Goal: Transaction & Acquisition: Purchase product/service

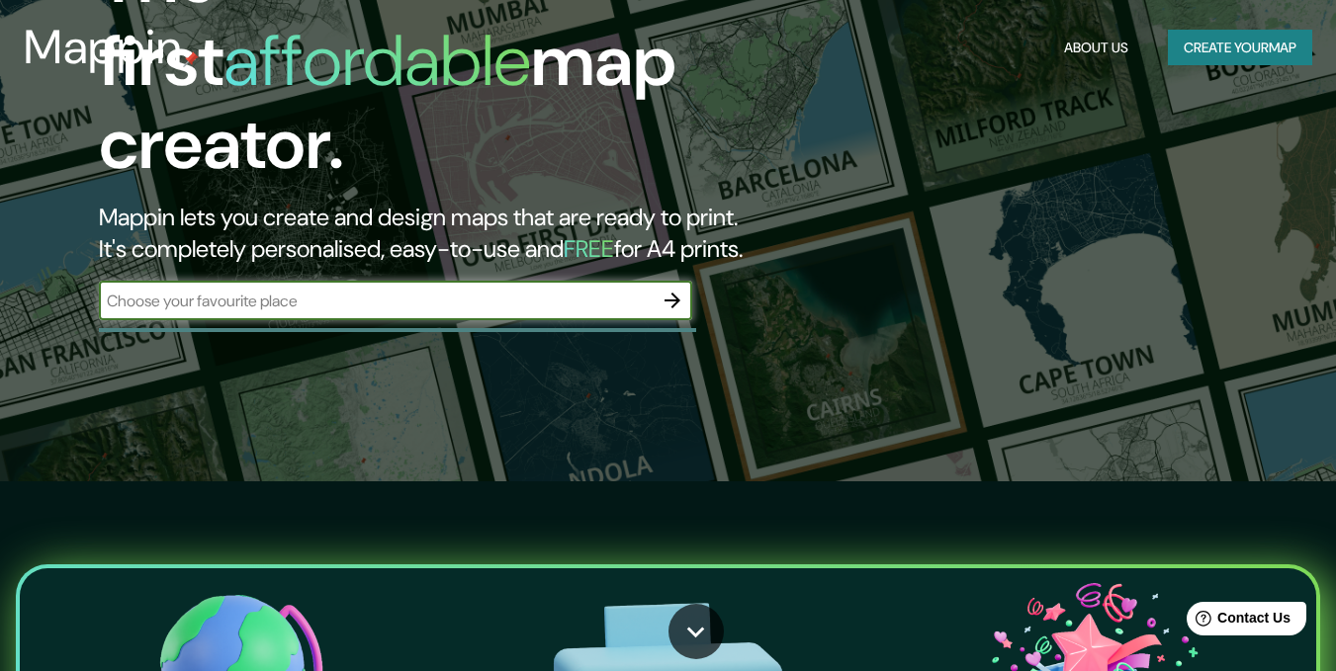
scroll to position [54, 0]
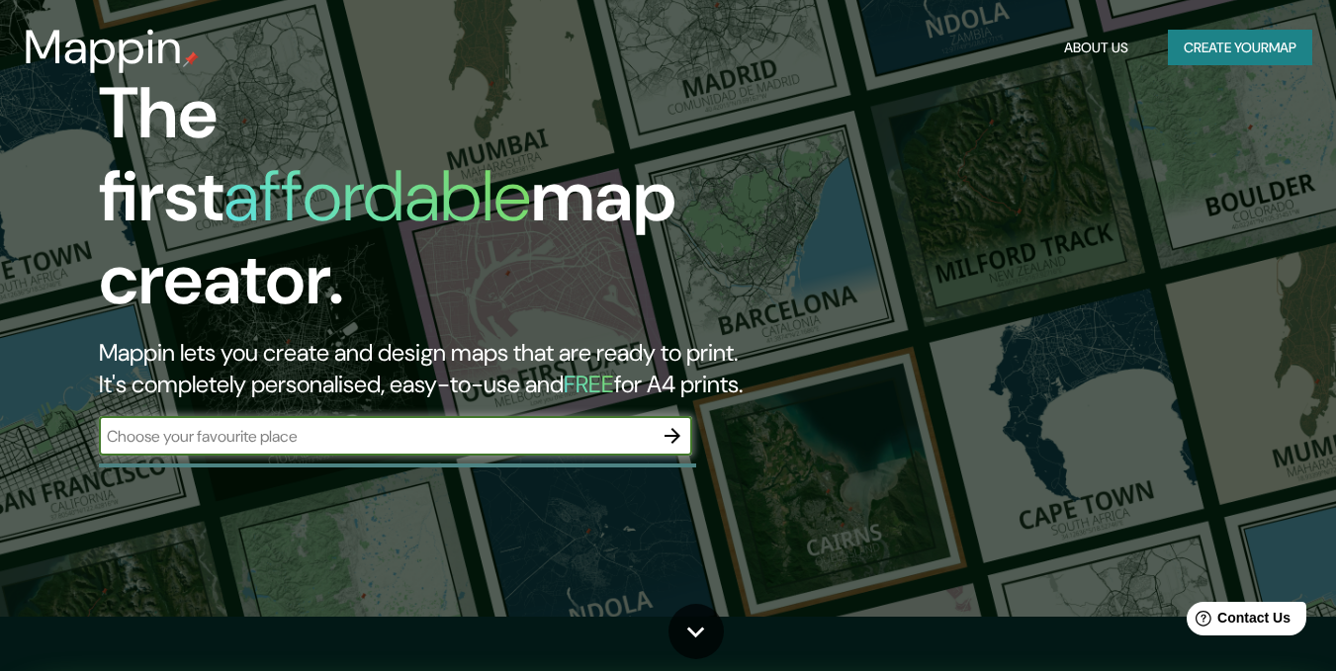
click at [533, 425] on input "text" at bounding box center [376, 436] width 554 height 23
type input "medellin, [GEOGRAPHIC_DATA]"
click at [668, 424] on icon "button" at bounding box center [672, 436] width 24 height 24
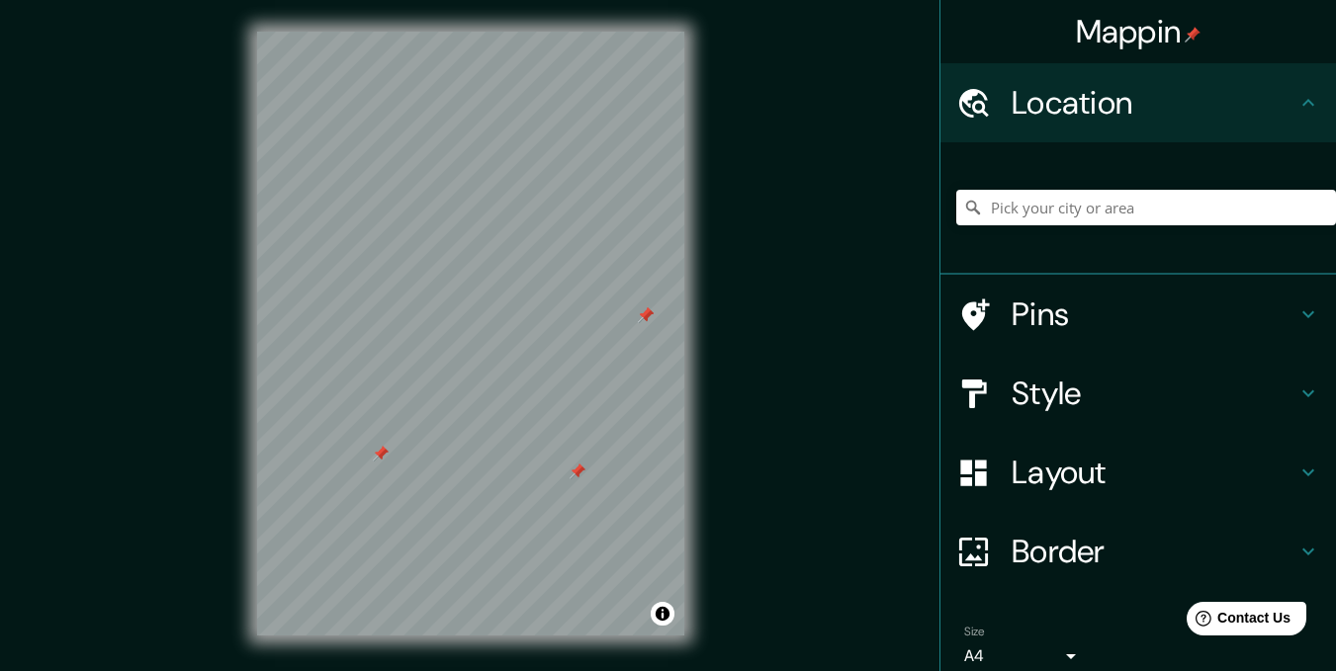
click at [1306, 316] on div "Pins" at bounding box center [1137, 314] width 395 height 79
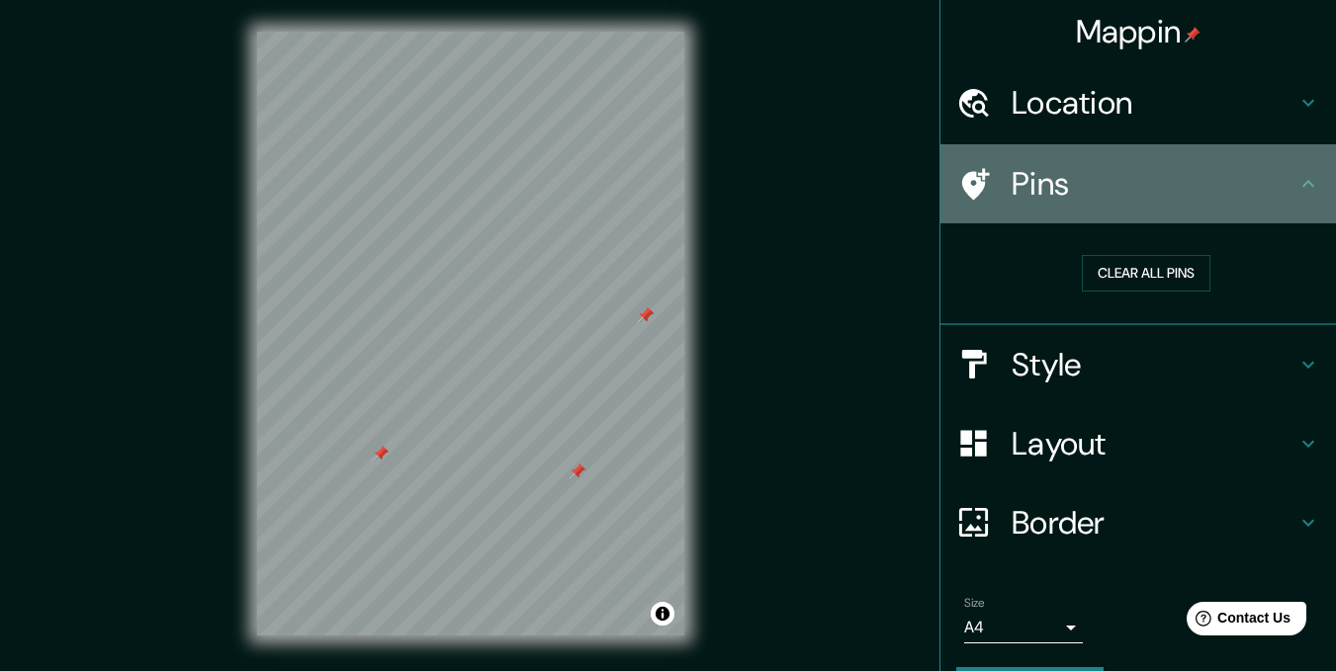
click at [1297, 171] on div "Pins" at bounding box center [1137, 183] width 395 height 79
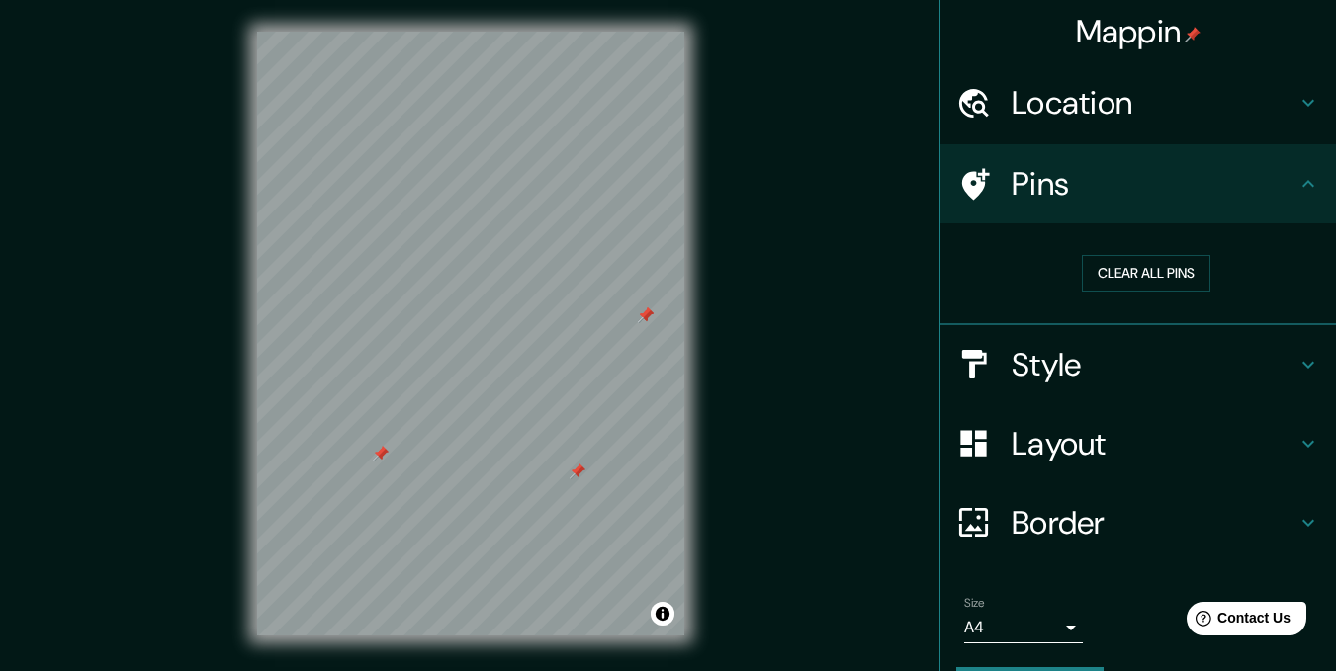
scroll to position [55, 0]
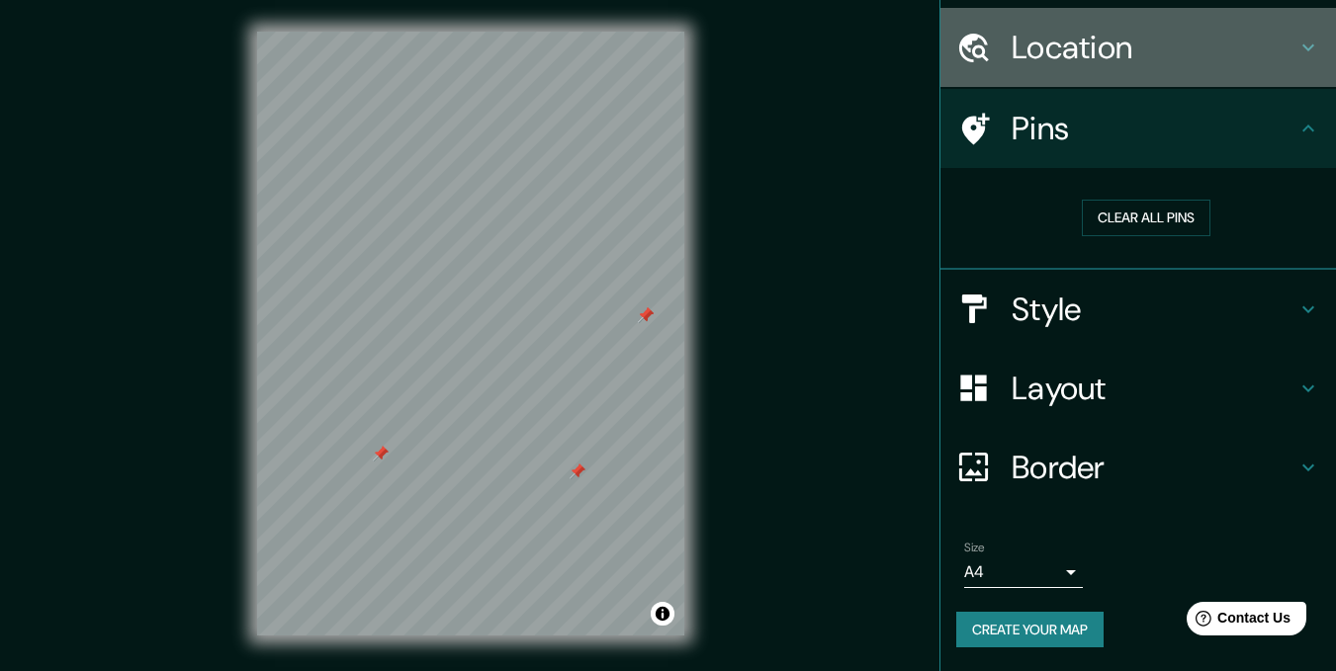
click at [1274, 31] on h4 "Location" at bounding box center [1153, 48] width 285 height 40
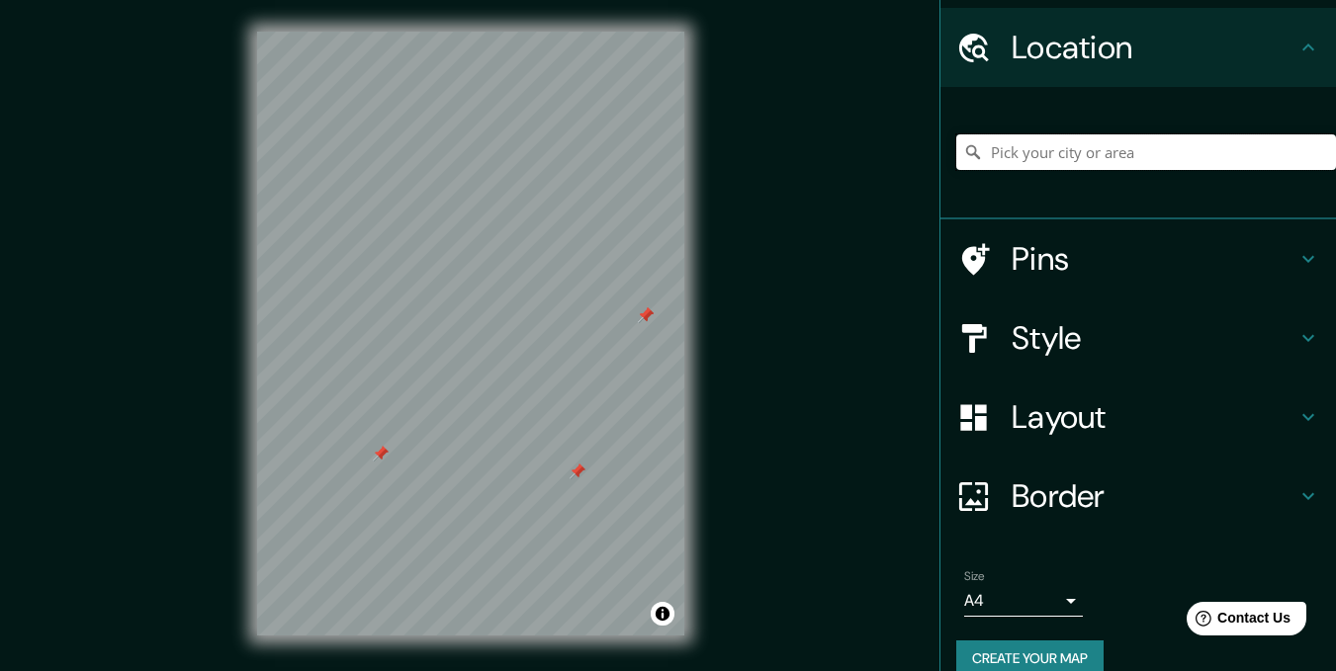
click at [1142, 151] on input "Pick your city or area" at bounding box center [1146, 152] width 380 height 36
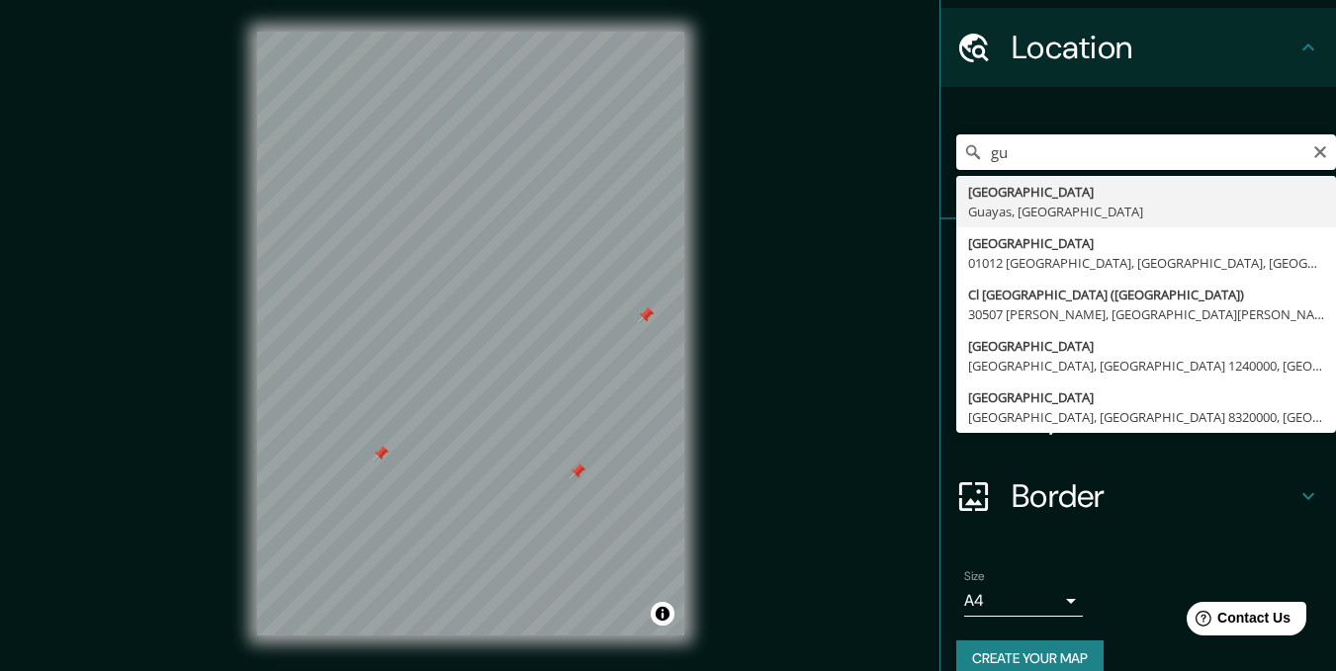
type input "g"
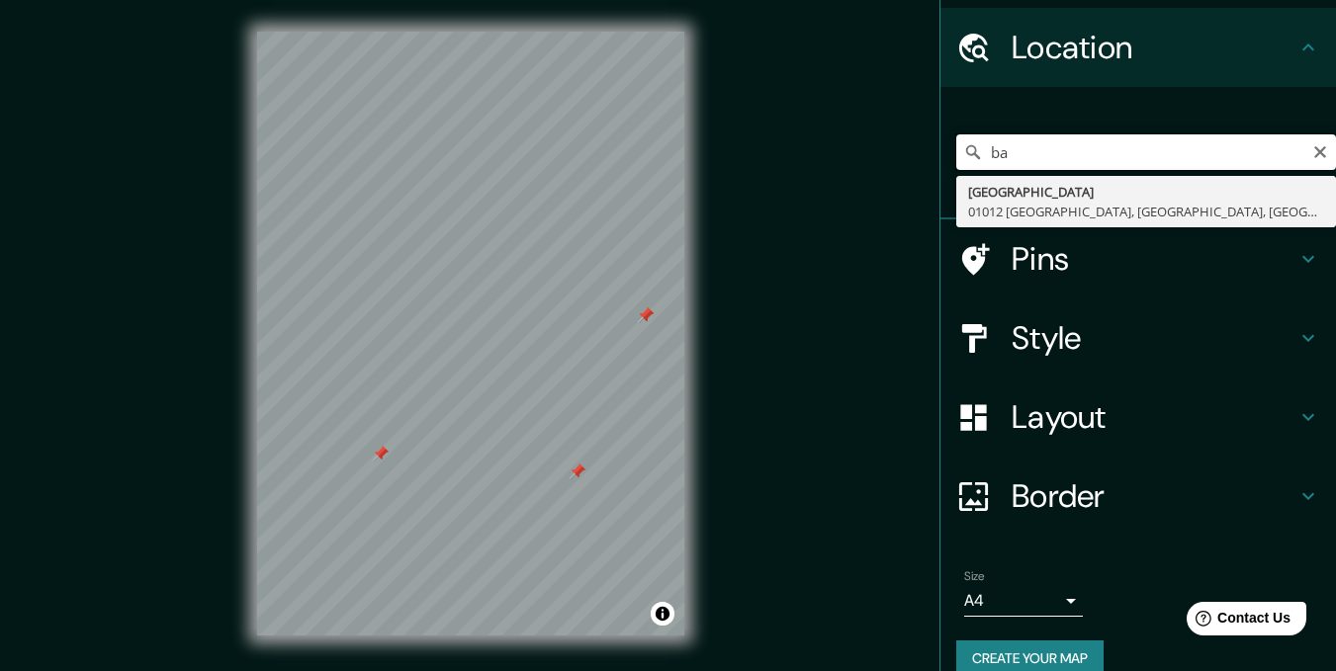
type input "b"
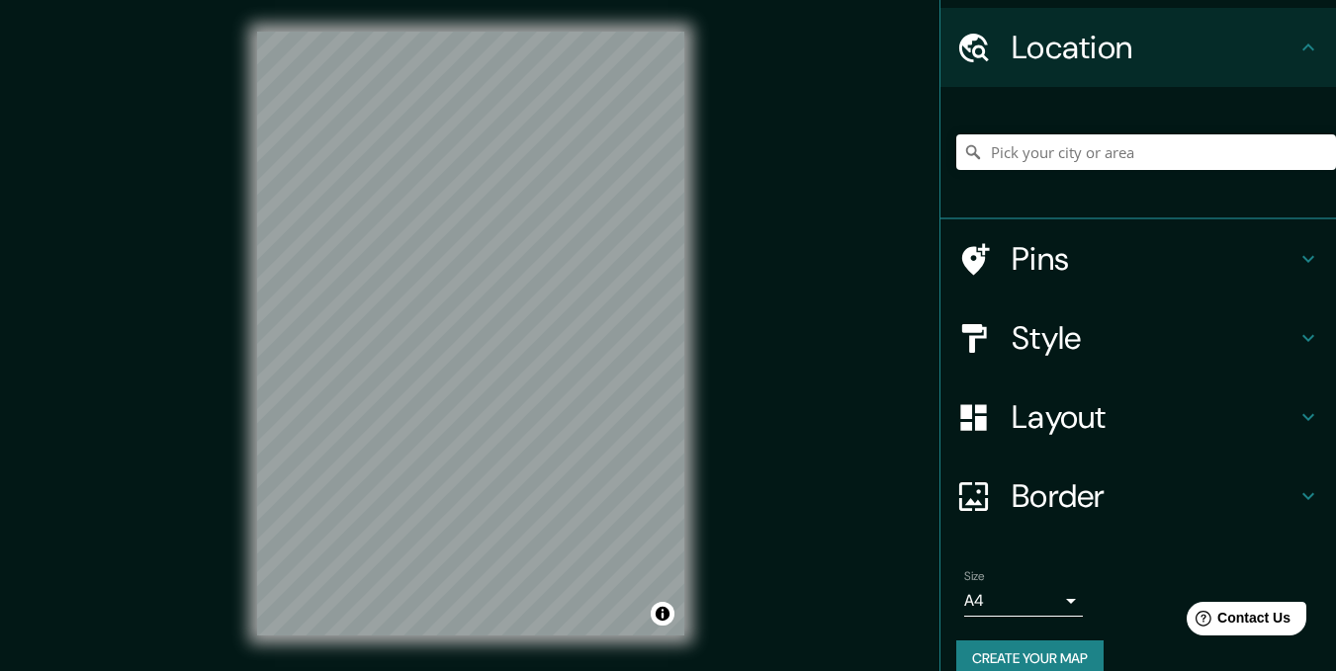
click at [1087, 341] on h4 "Style" at bounding box center [1153, 338] width 285 height 40
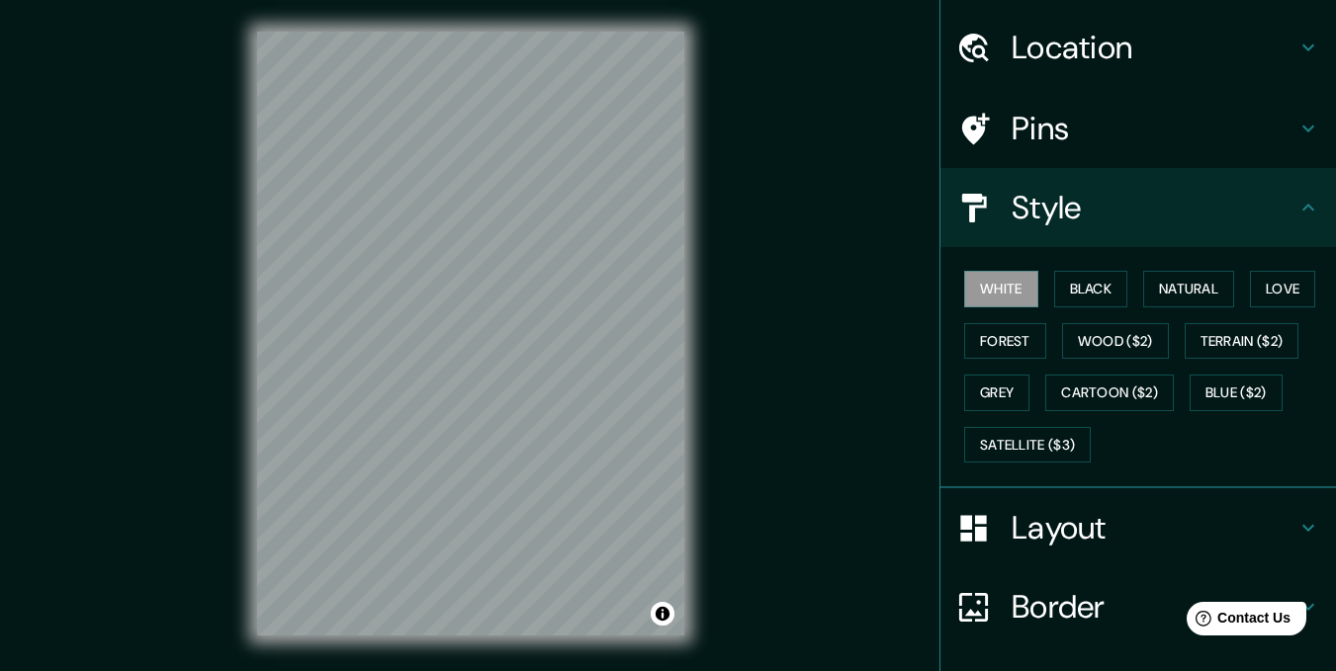
click at [1239, 539] on h4 "Layout" at bounding box center [1153, 528] width 285 height 40
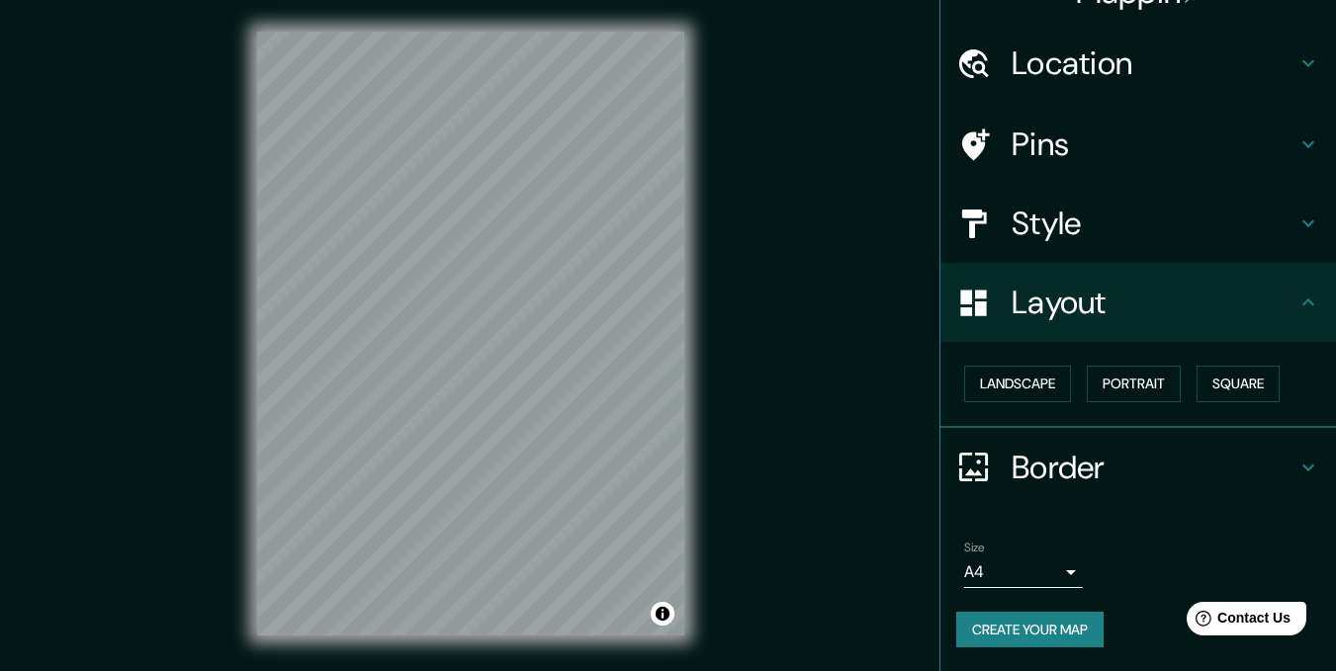
scroll to position [40, 0]
click at [1024, 380] on button "Landscape" at bounding box center [1017, 384] width 107 height 37
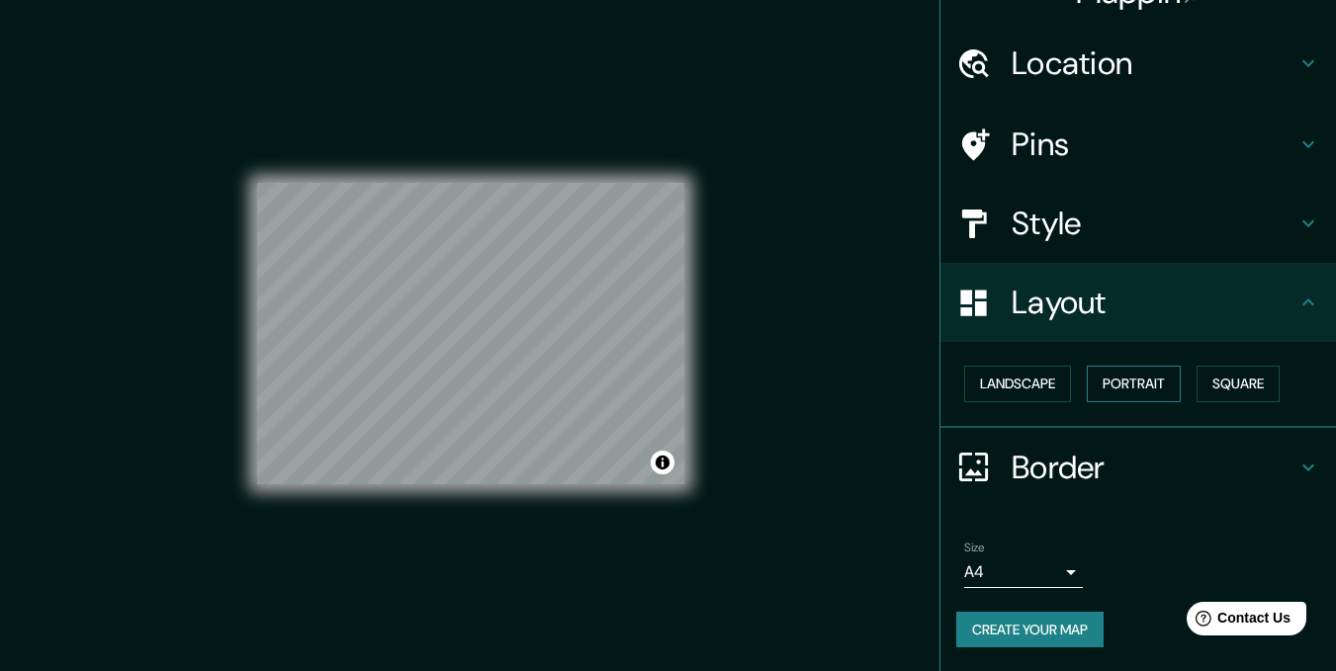
click at [1128, 374] on button "Portrait" at bounding box center [1134, 384] width 94 height 37
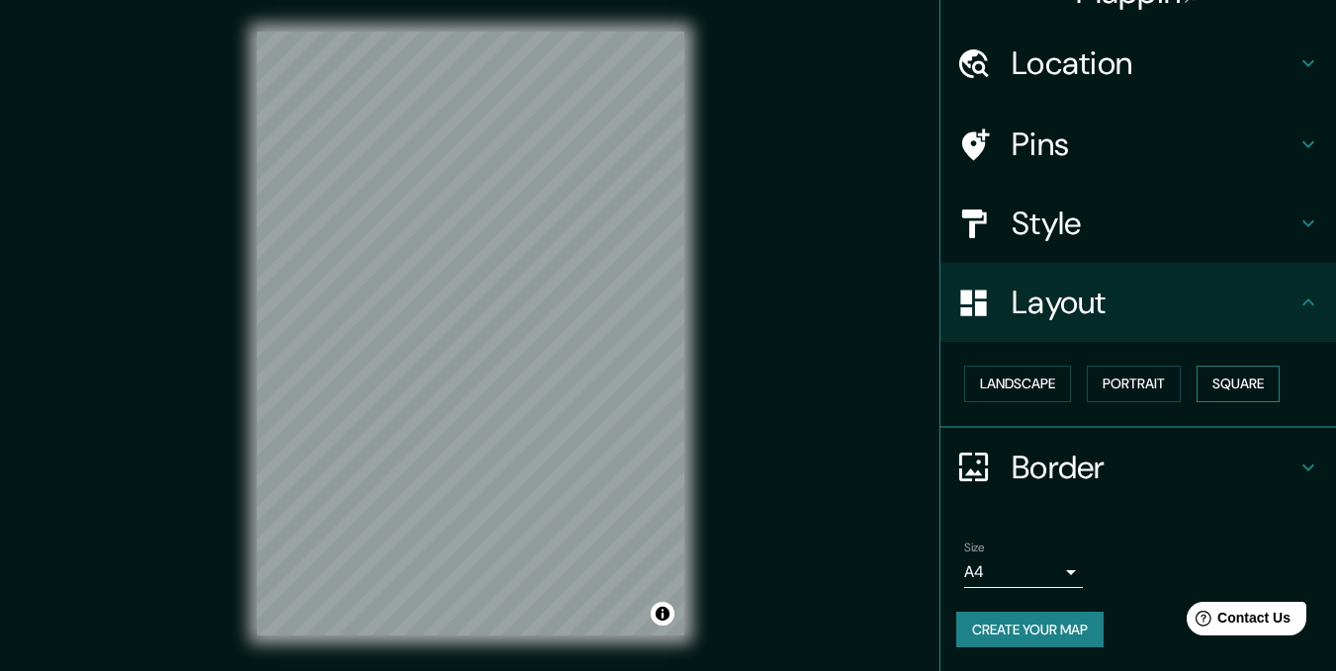
click at [1207, 373] on button "Square" at bounding box center [1237, 384] width 83 height 37
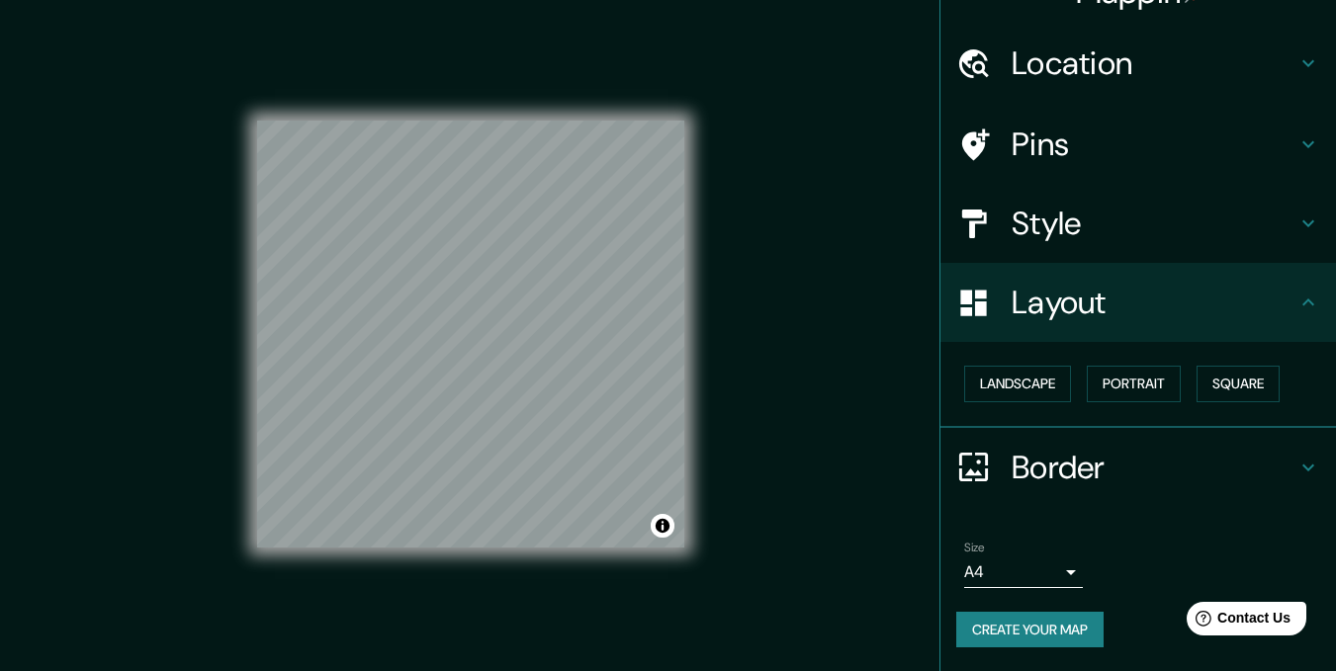
click at [1118, 237] on h4 "Style" at bounding box center [1153, 224] width 285 height 40
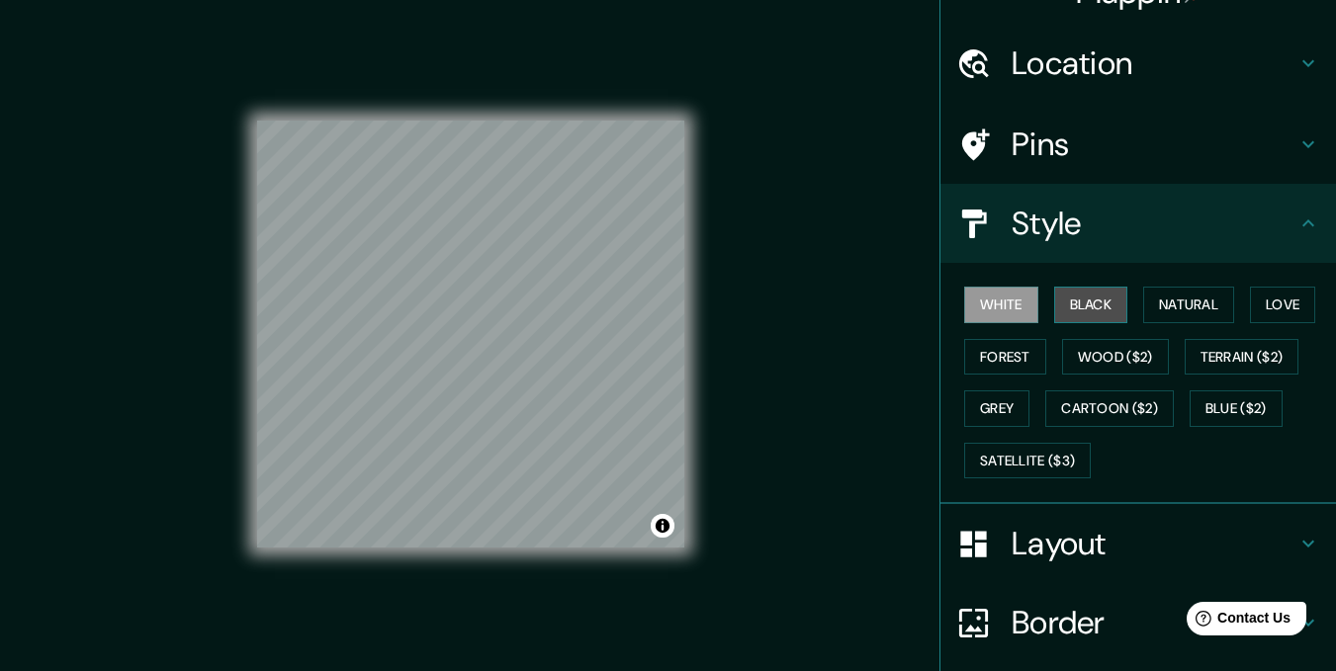
click at [1093, 296] on button "Black" at bounding box center [1091, 305] width 74 height 37
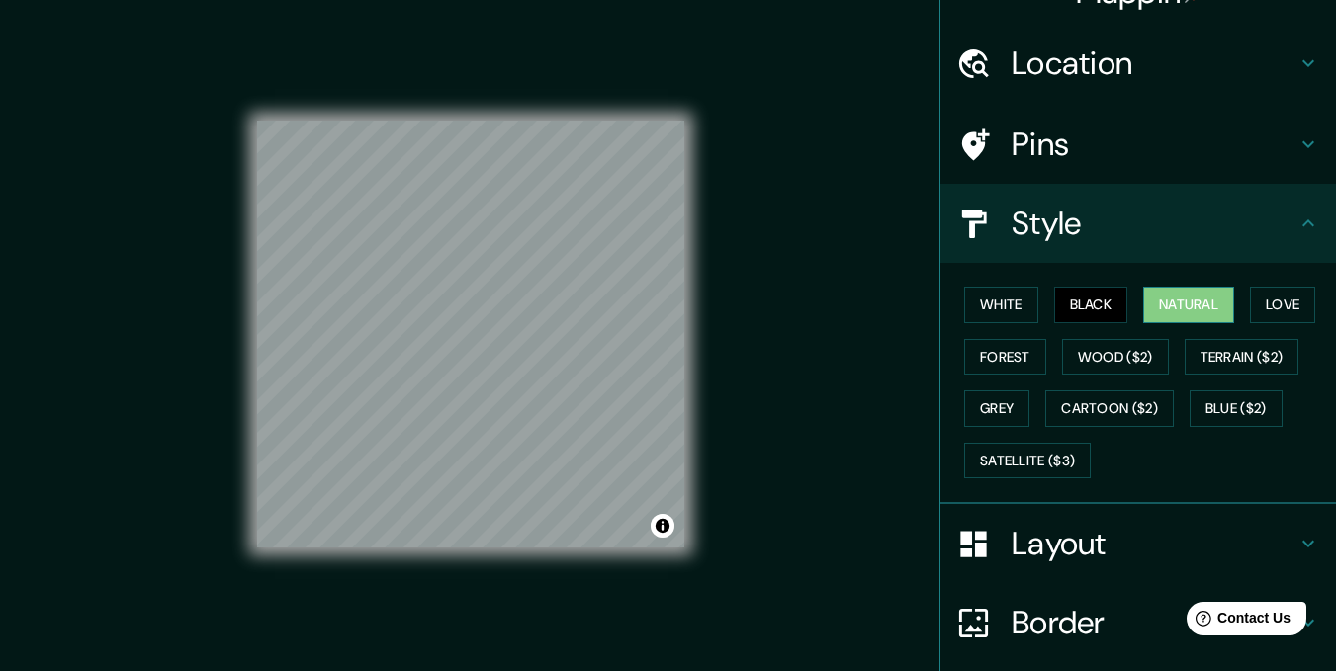
click at [1206, 312] on button "Natural" at bounding box center [1188, 305] width 91 height 37
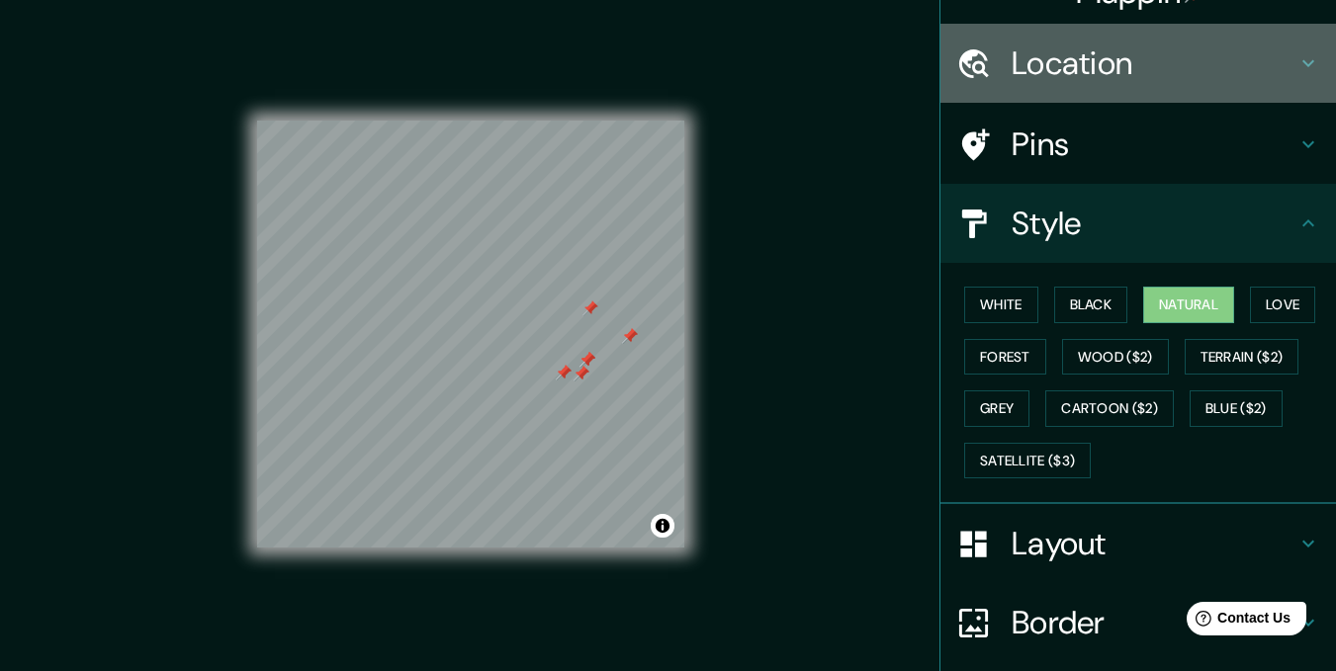
click at [1189, 46] on h4 "Location" at bounding box center [1153, 64] width 285 height 40
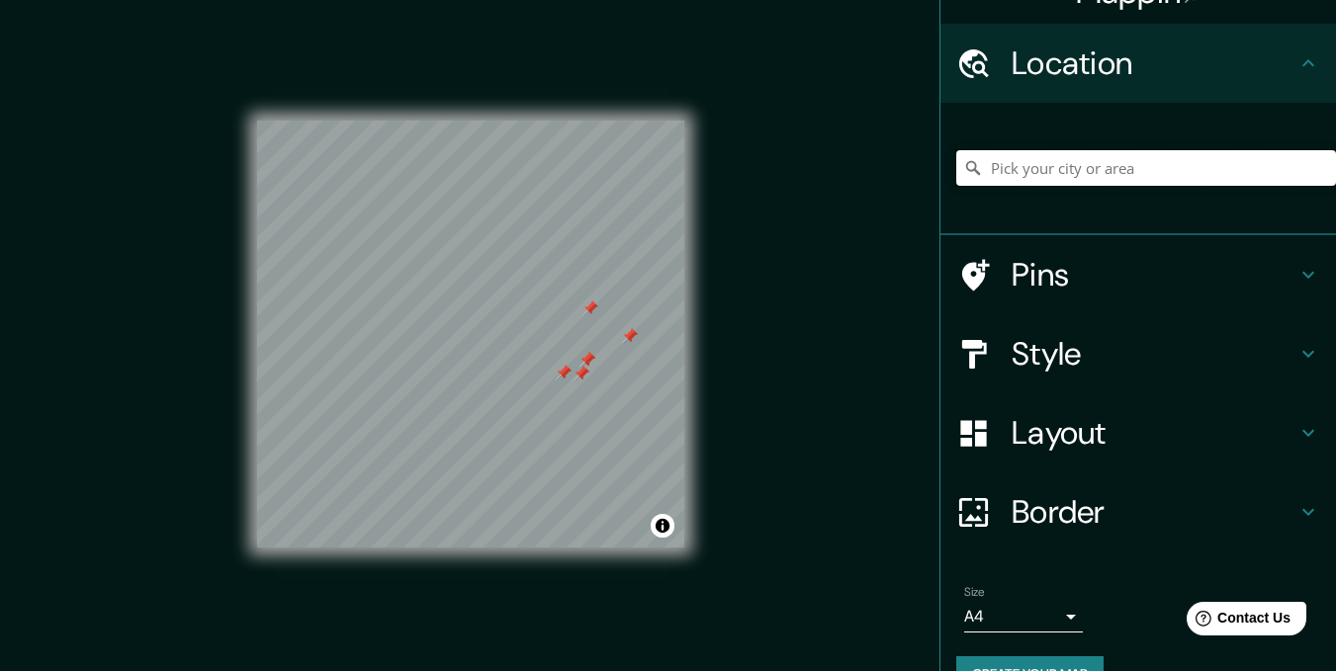
click at [1090, 175] on input "Pick your city or area" at bounding box center [1146, 168] width 380 height 36
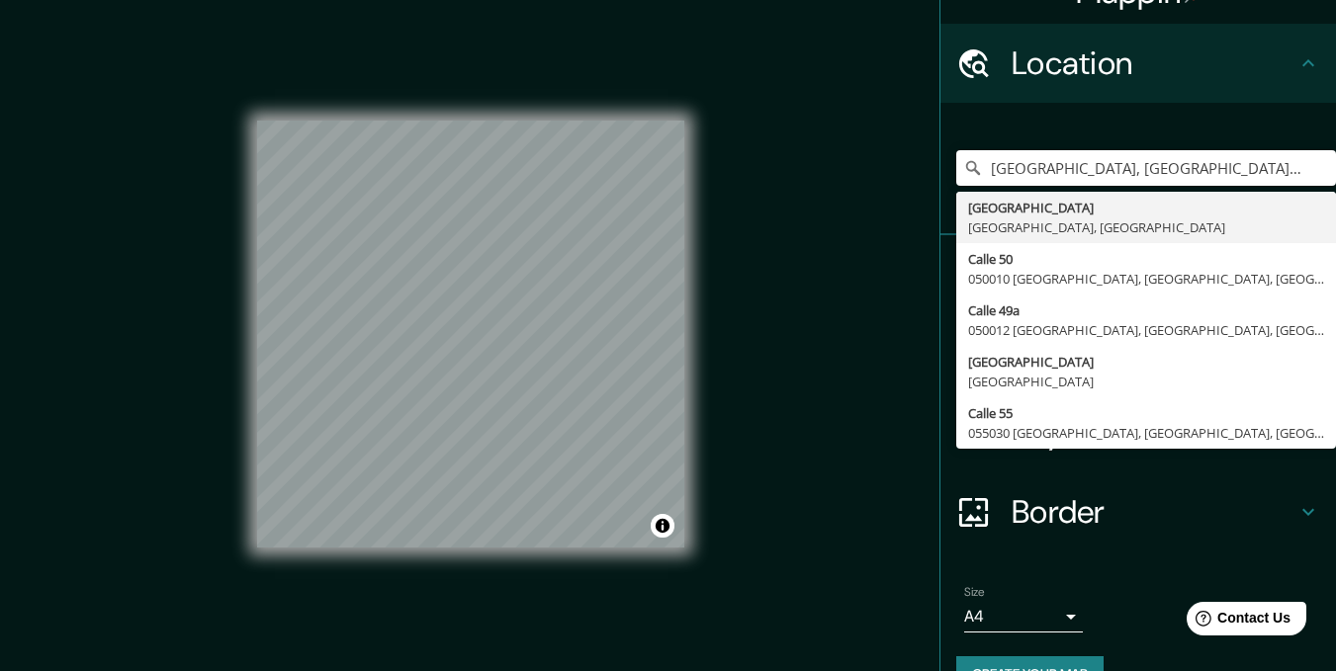
click at [843, 273] on div "Mappin Location [GEOGRAPHIC_DATA], [GEOGRAPHIC_DATA], [GEOGRAPHIC_DATA] [GEOGRA…" at bounding box center [668, 349] width 1336 height 699
click at [1212, 172] on input "[GEOGRAPHIC_DATA], [GEOGRAPHIC_DATA], [GEOGRAPHIC_DATA]" at bounding box center [1146, 168] width 380 height 36
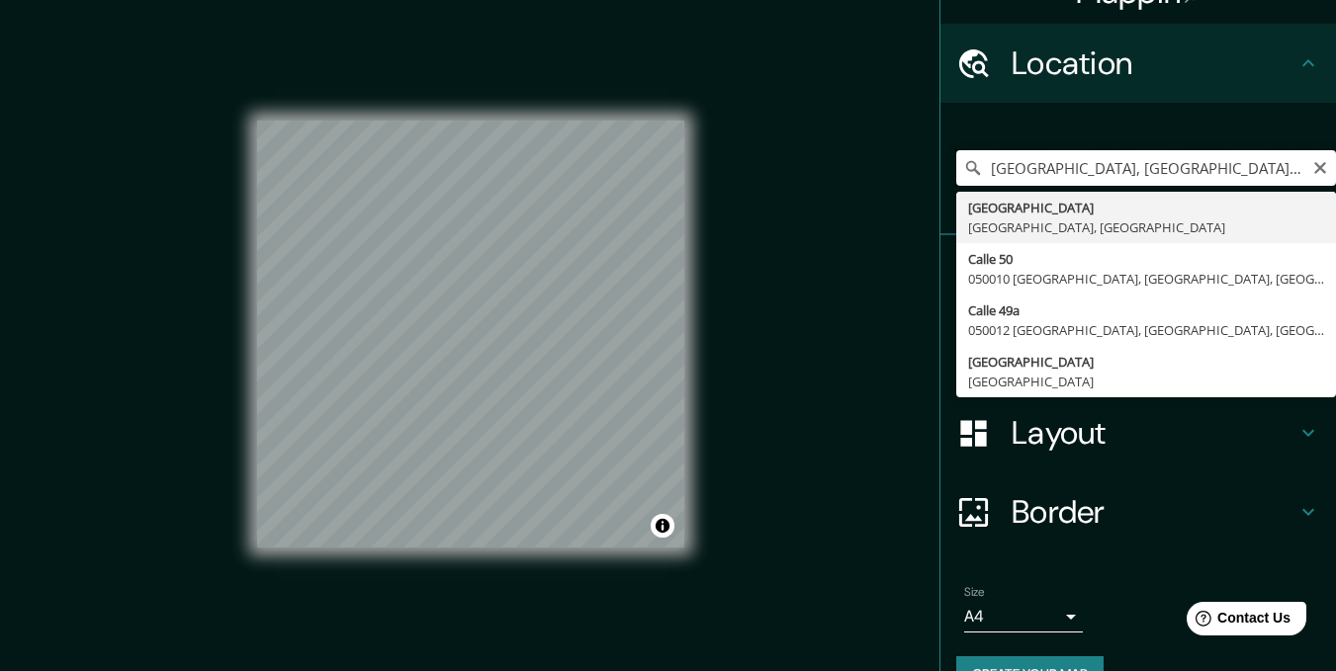
type input "[GEOGRAPHIC_DATA], [GEOGRAPHIC_DATA], [GEOGRAPHIC_DATA]"
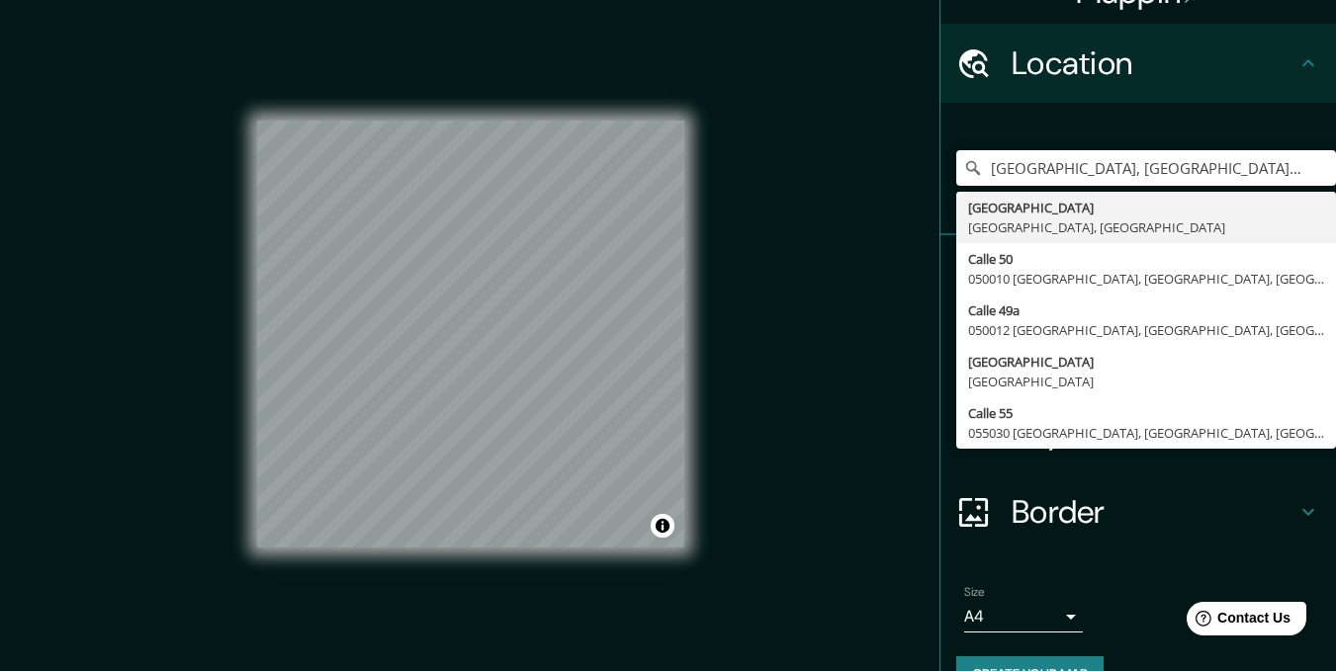
click at [871, 310] on div "Mappin Location [GEOGRAPHIC_DATA], [GEOGRAPHIC_DATA], [GEOGRAPHIC_DATA] [GEOGRA…" at bounding box center [668, 349] width 1336 height 699
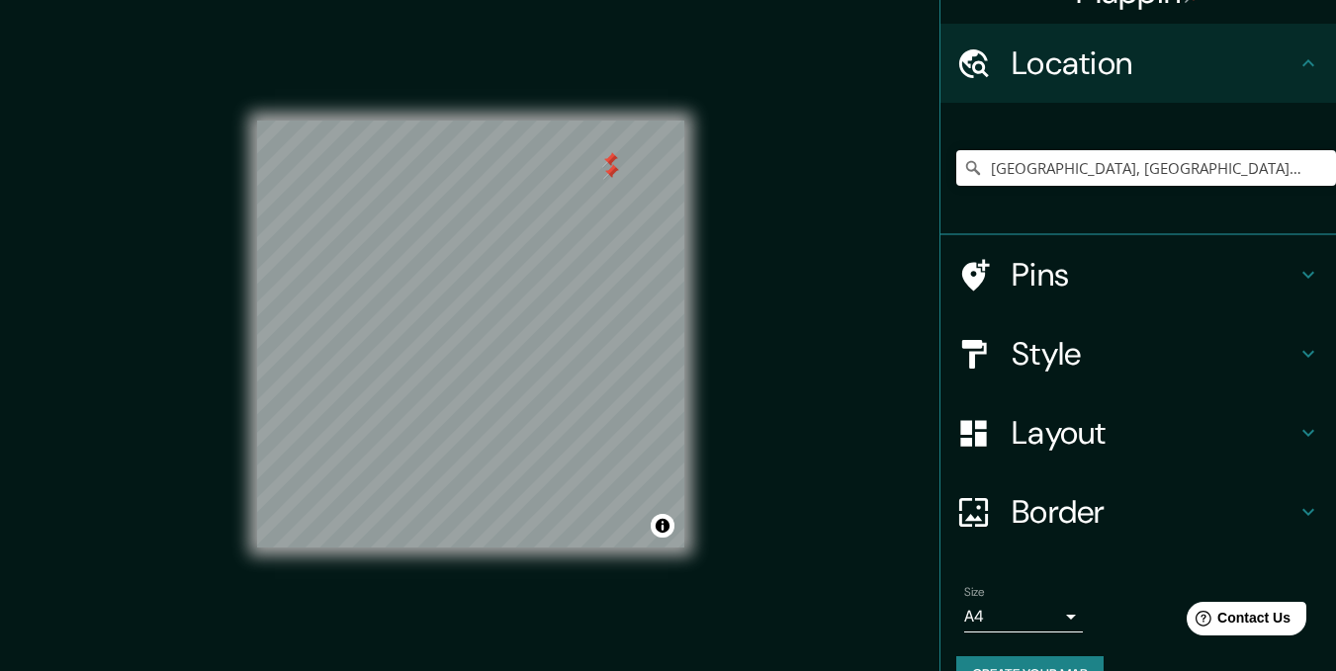
click at [608, 163] on div at bounding box center [610, 160] width 16 height 16
click at [601, 285] on div at bounding box center [603, 282] width 16 height 16
click at [601, 285] on div at bounding box center [604, 286] width 16 height 16
click at [579, 322] on div at bounding box center [574, 321] width 16 height 16
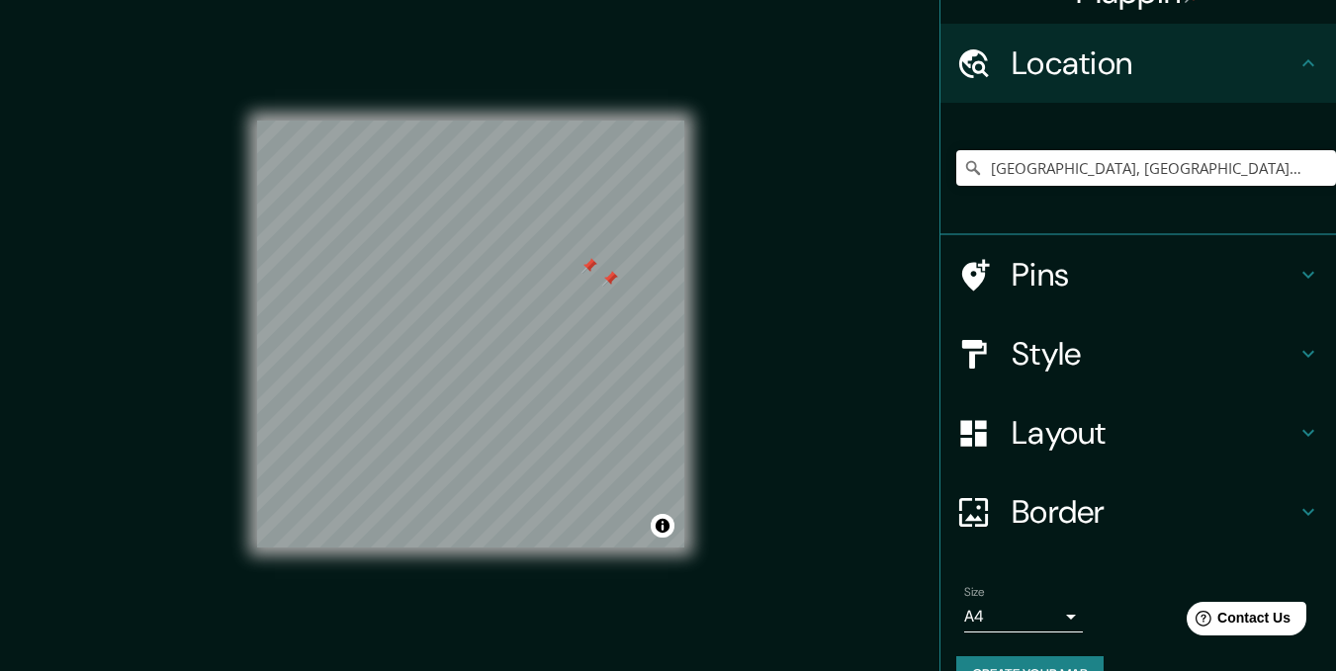
click at [611, 283] on div at bounding box center [610, 279] width 16 height 16
click at [588, 265] on div at bounding box center [589, 266] width 16 height 16
click at [1093, 510] on h4 "Border" at bounding box center [1153, 512] width 285 height 40
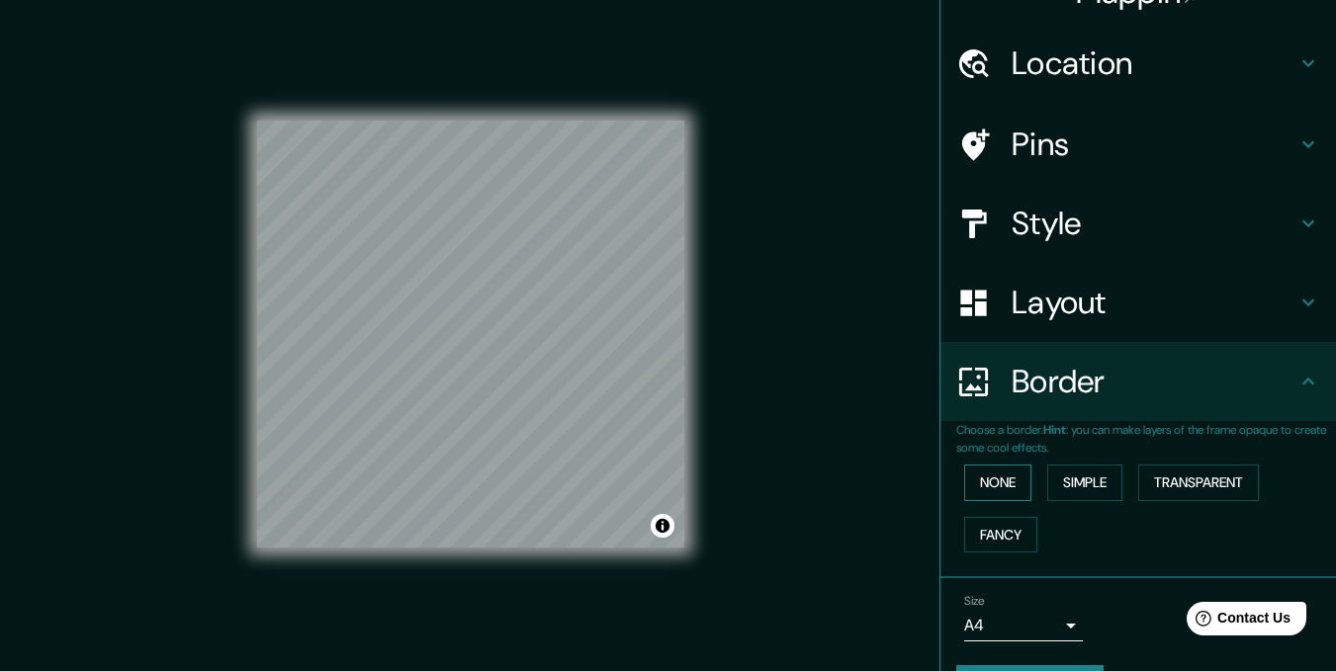
click at [985, 485] on button "None" at bounding box center [997, 483] width 67 height 37
click at [1099, 393] on h4 "Border" at bounding box center [1153, 382] width 285 height 40
click at [1106, 321] on h4 "Layout" at bounding box center [1153, 303] width 285 height 40
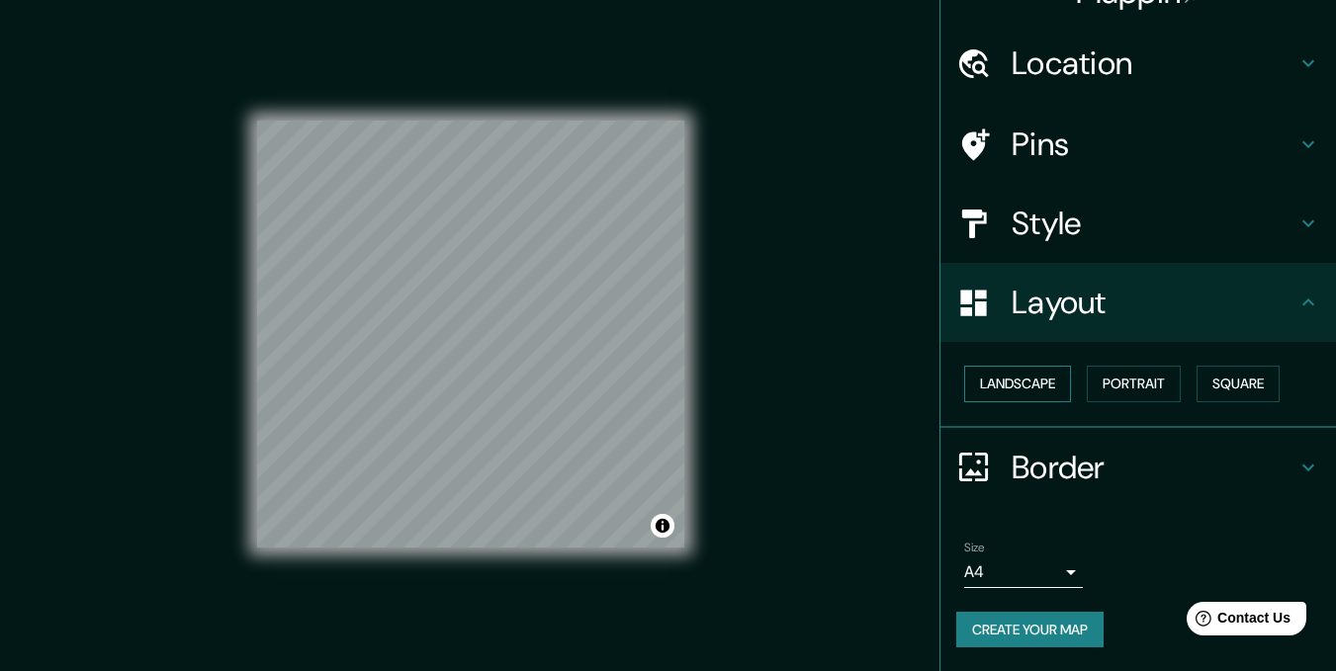
click at [1018, 393] on button "Landscape" at bounding box center [1017, 384] width 107 height 37
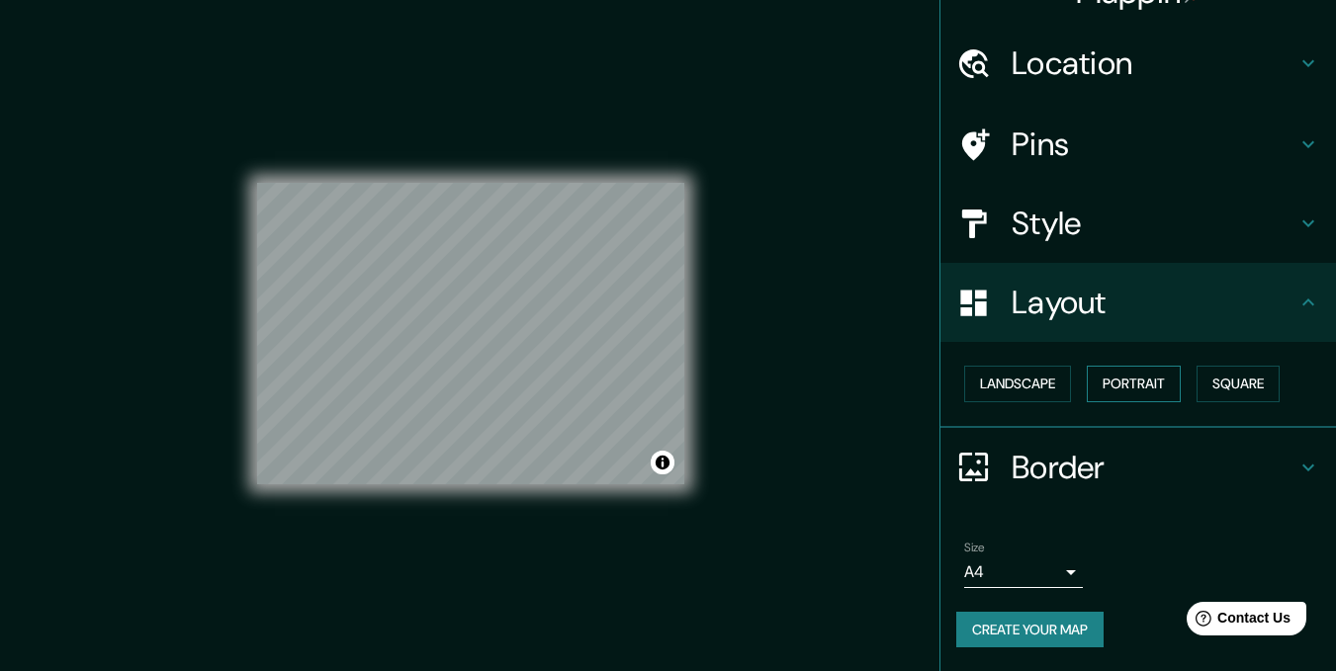
click at [1144, 382] on button "Portrait" at bounding box center [1134, 384] width 94 height 37
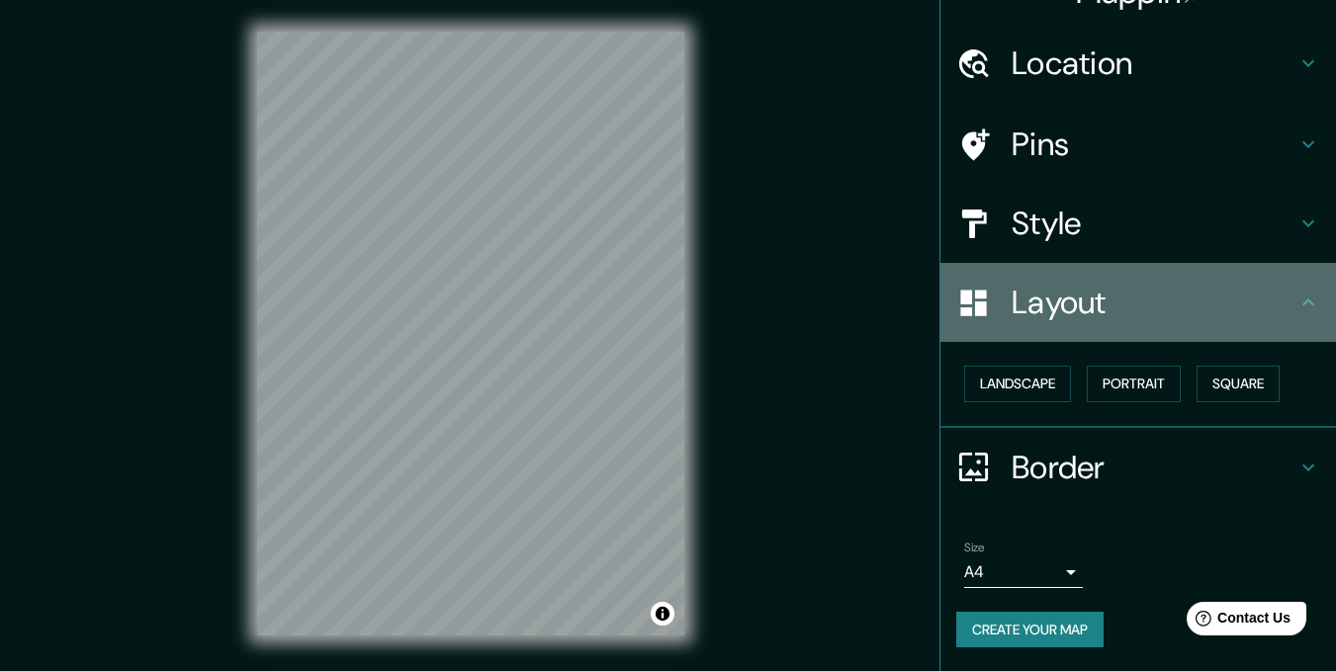
click at [1074, 306] on h4 "Layout" at bounding box center [1153, 303] width 285 height 40
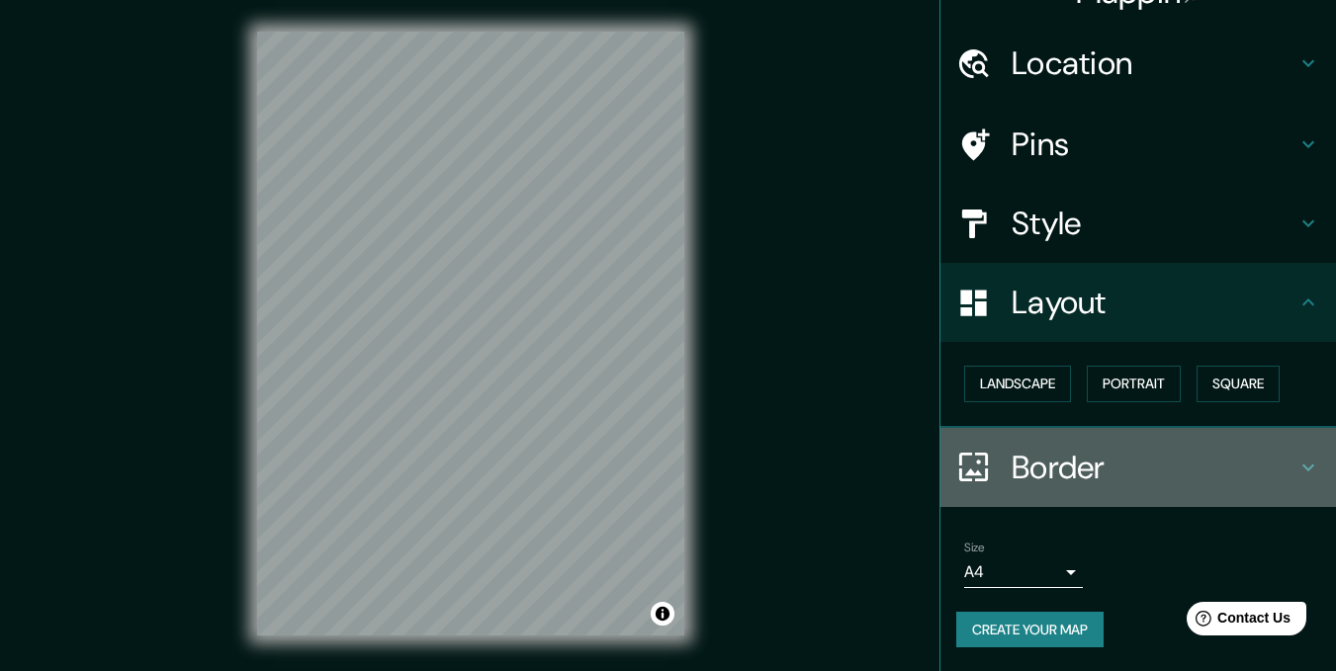
click at [1011, 460] on h4 "Border" at bounding box center [1153, 468] width 285 height 40
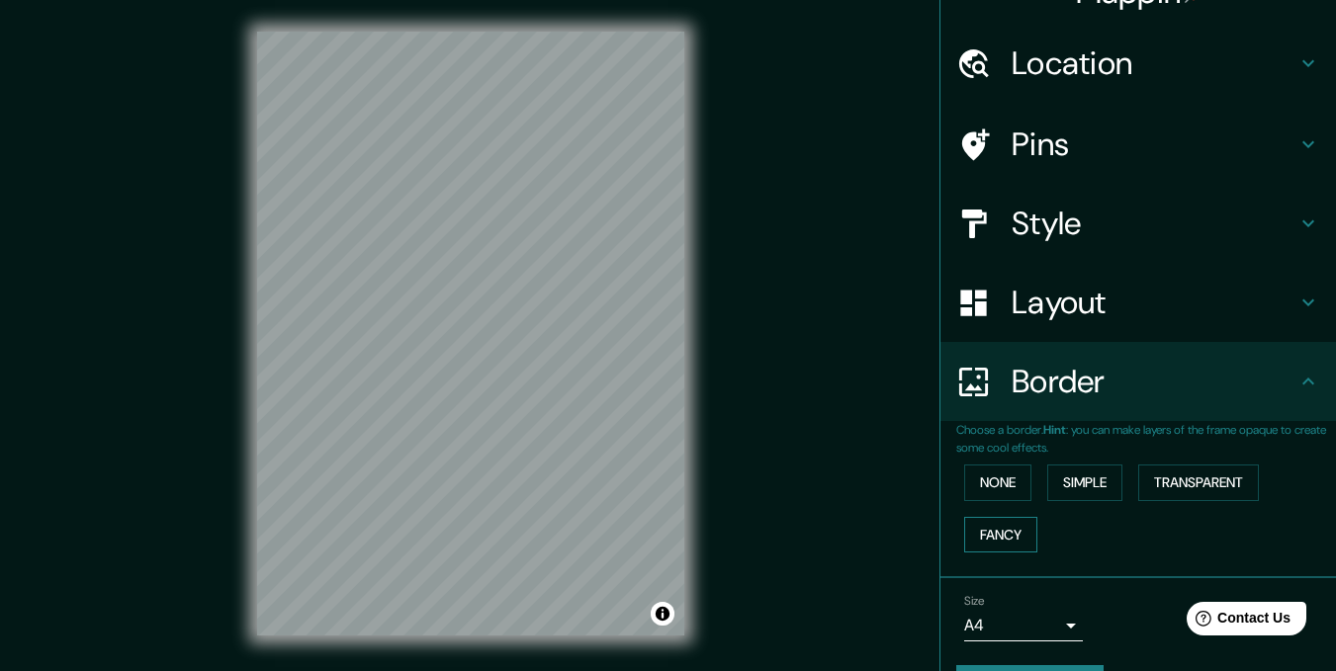
click at [978, 529] on button "Fancy" at bounding box center [1000, 535] width 73 height 37
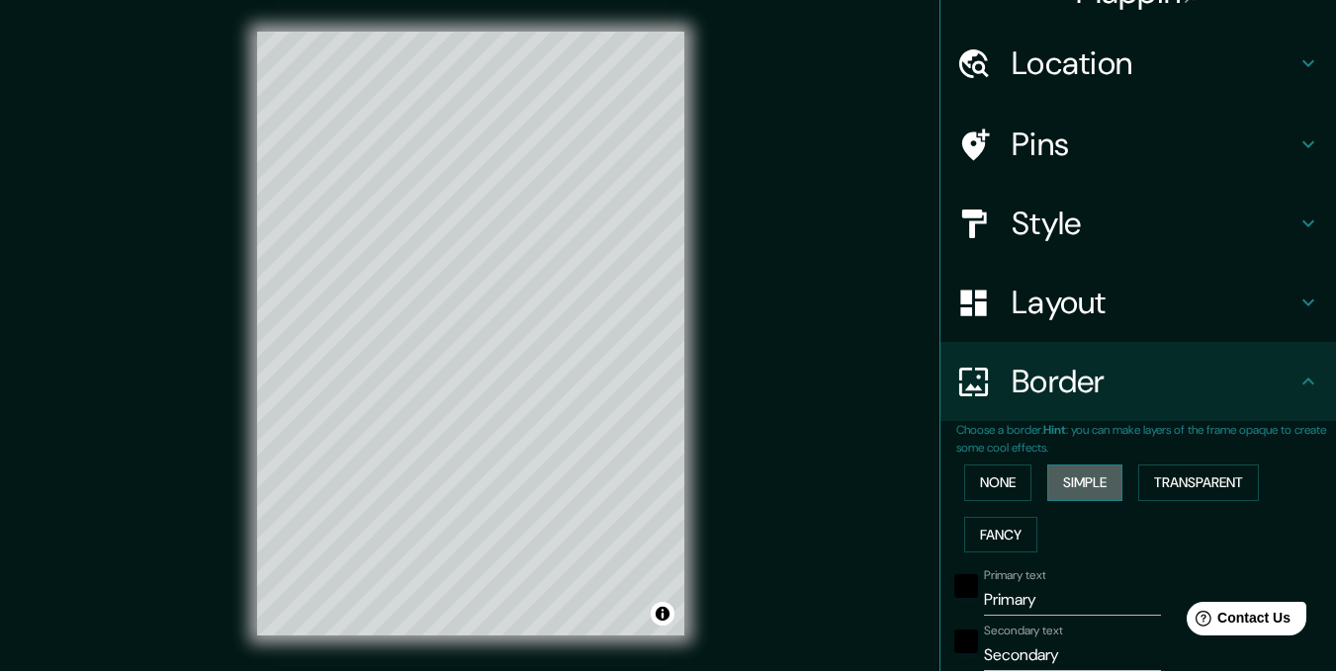
click at [1063, 495] on button "Simple" at bounding box center [1084, 483] width 75 height 37
click at [996, 495] on button "None" at bounding box center [997, 483] width 67 height 37
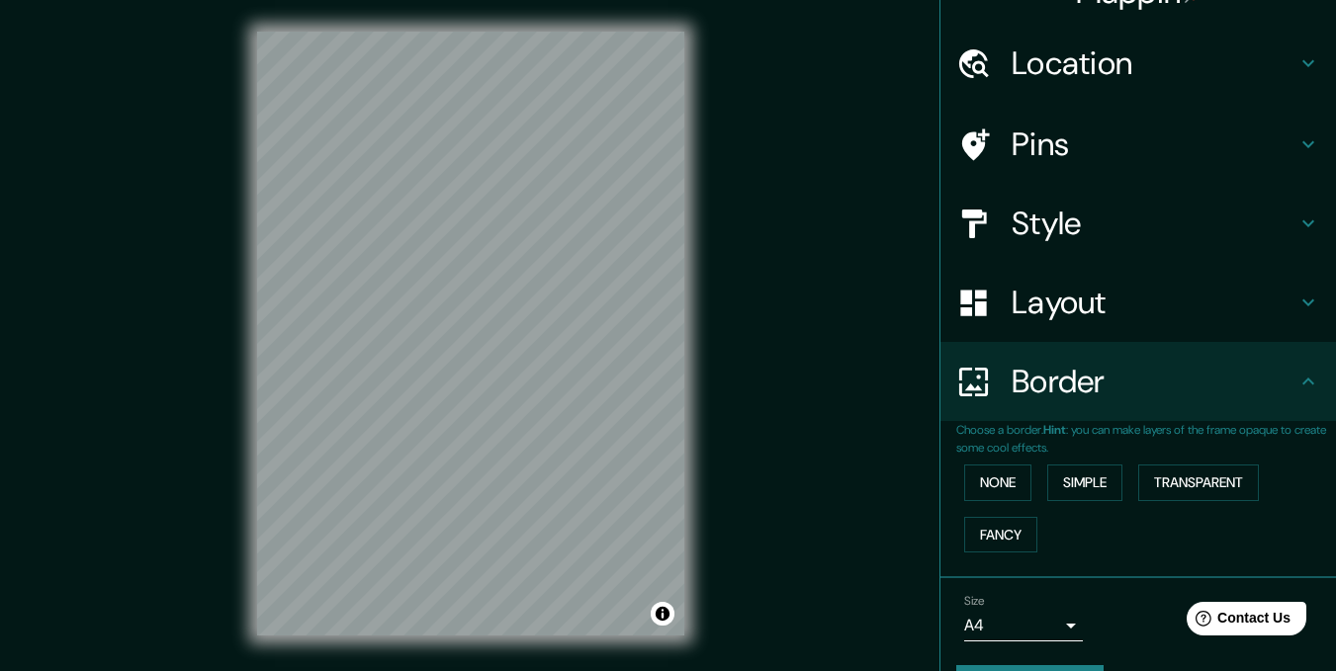
click at [1175, 221] on h4 "Style" at bounding box center [1153, 224] width 285 height 40
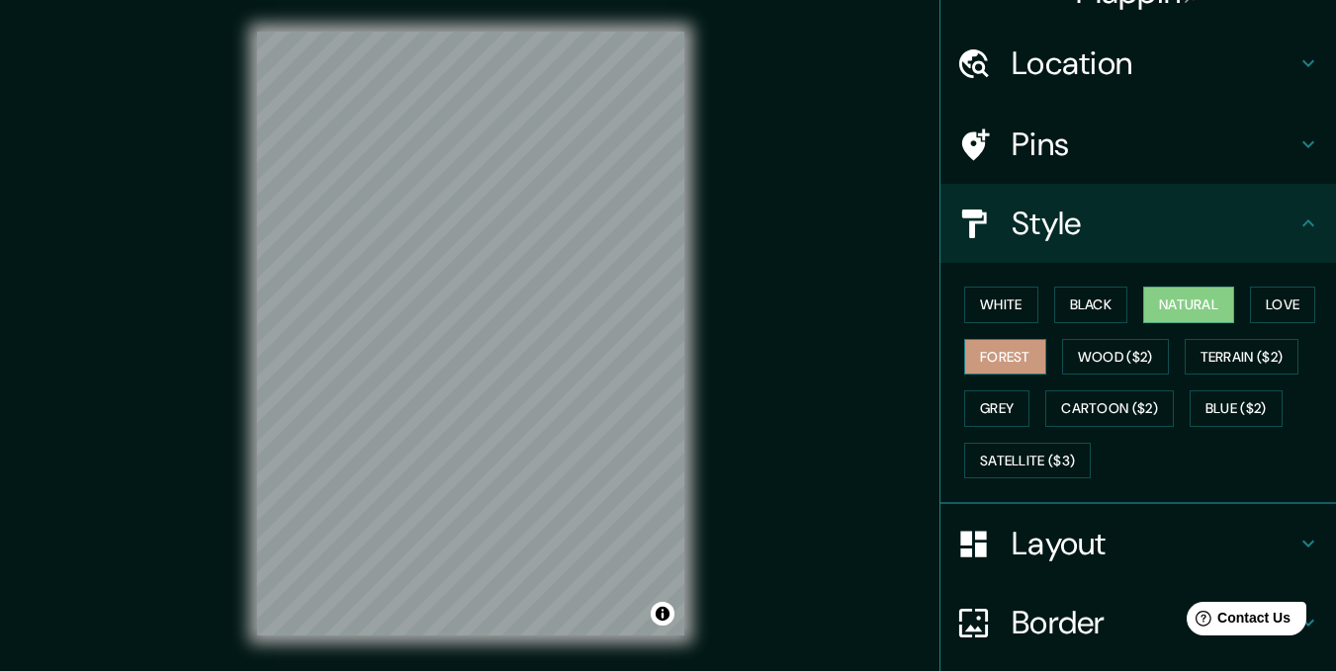
click at [992, 353] on button "Forest" at bounding box center [1005, 357] width 82 height 37
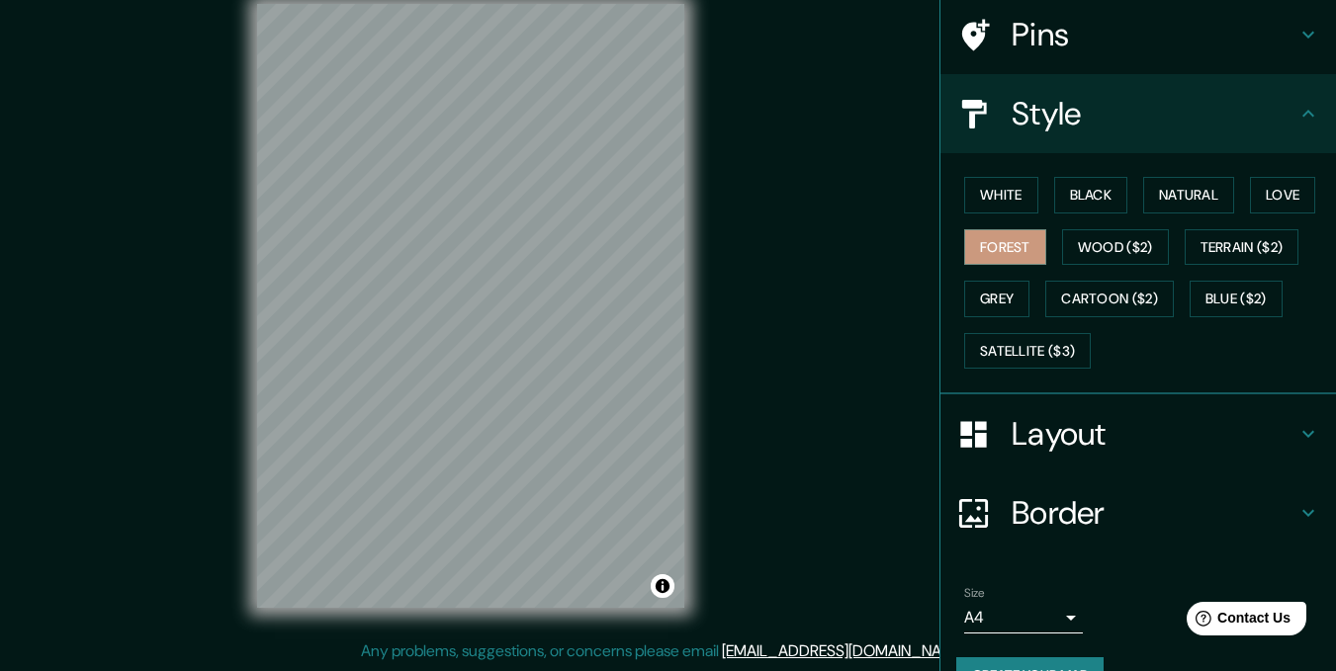
scroll to position [196, 0]
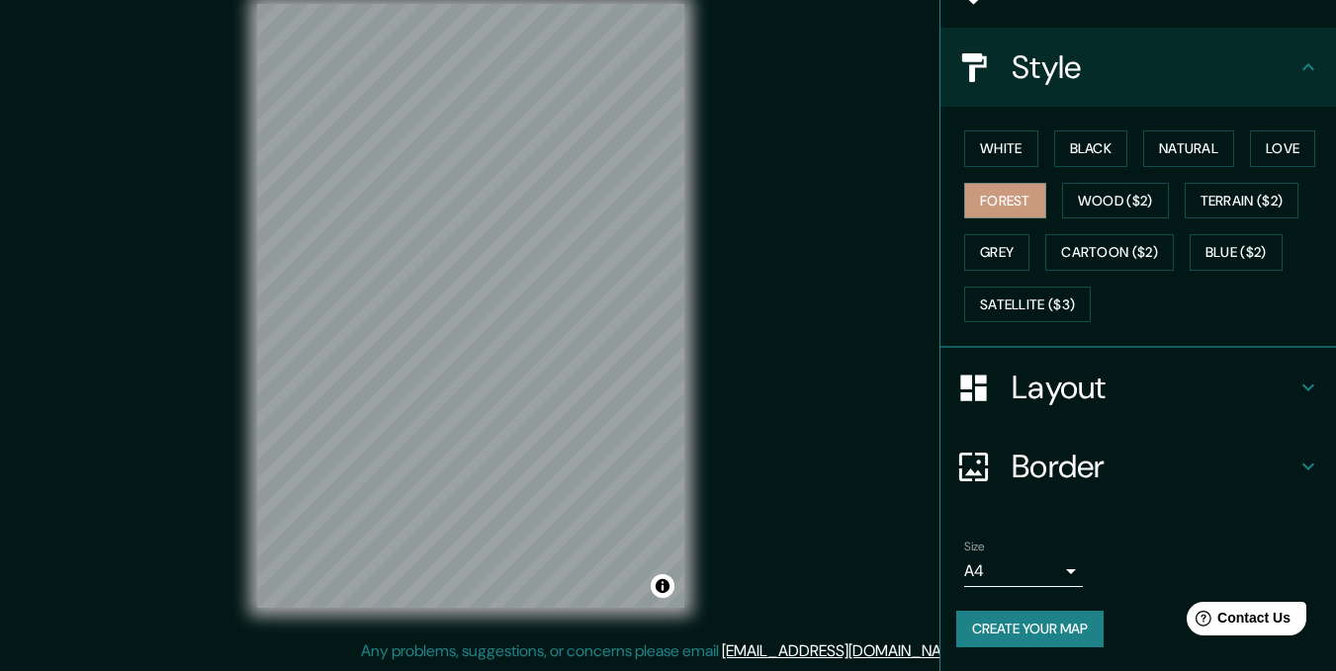
click at [1057, 628] on button "Create your map" at bounding box center [1029, 629] width 147 height 37
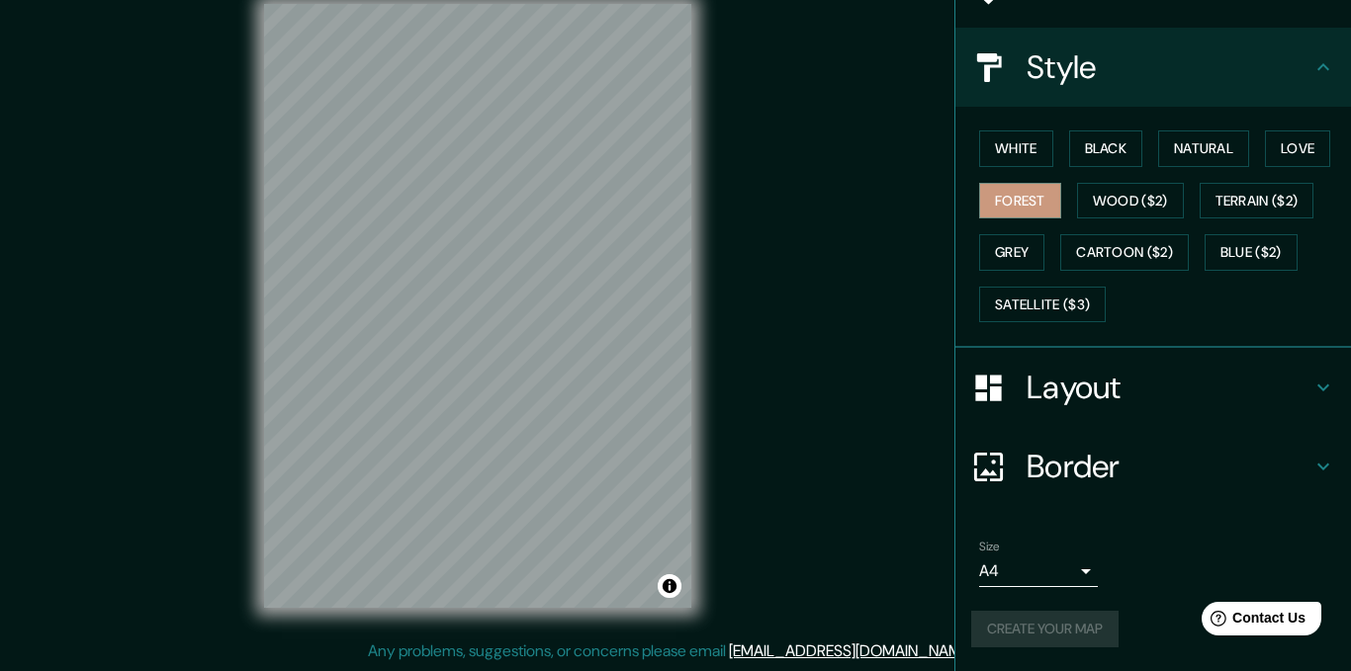
click at [1053, 567] on body "Mappin Location [GEOGRAPHIC_DATA], [GEOGRAPHIC_DATA], [GEOGRAPHIC_DATA] [GEOGRA…" at bounding box center [675, 307] width 1351 height 671
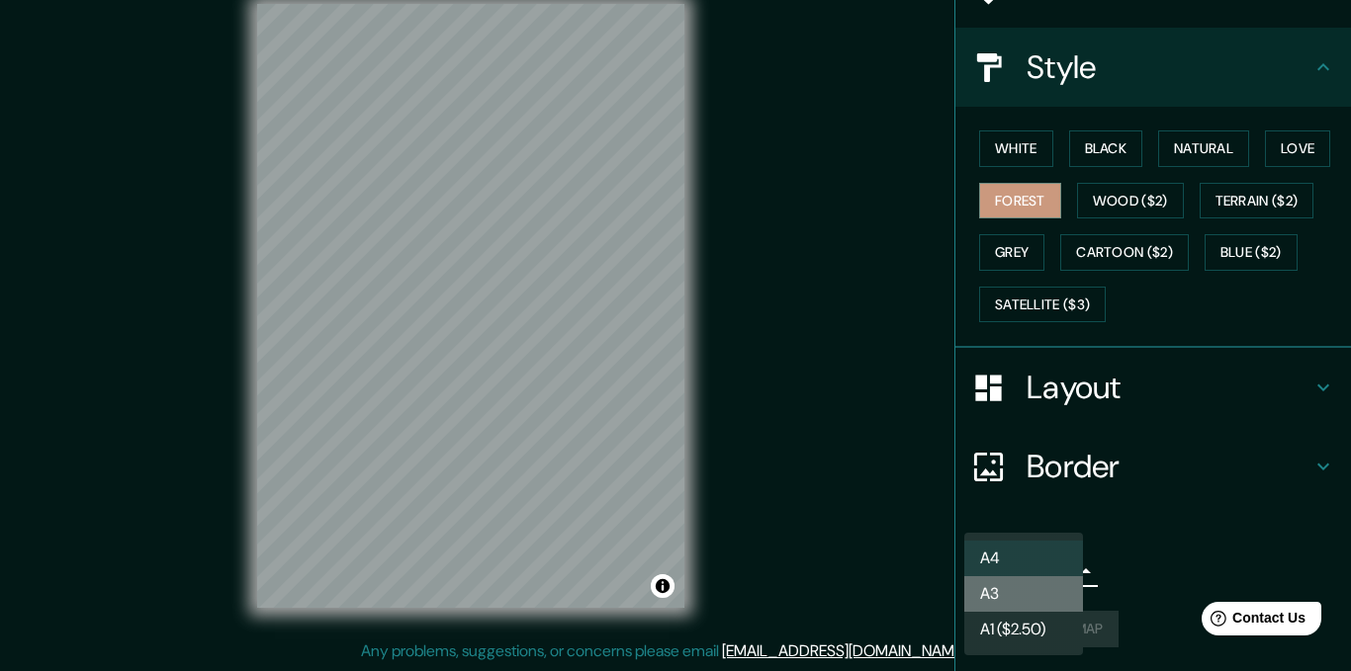
click at [1045, 599] on li "A3" at bounding box center [1023, 594] width 119 height 36
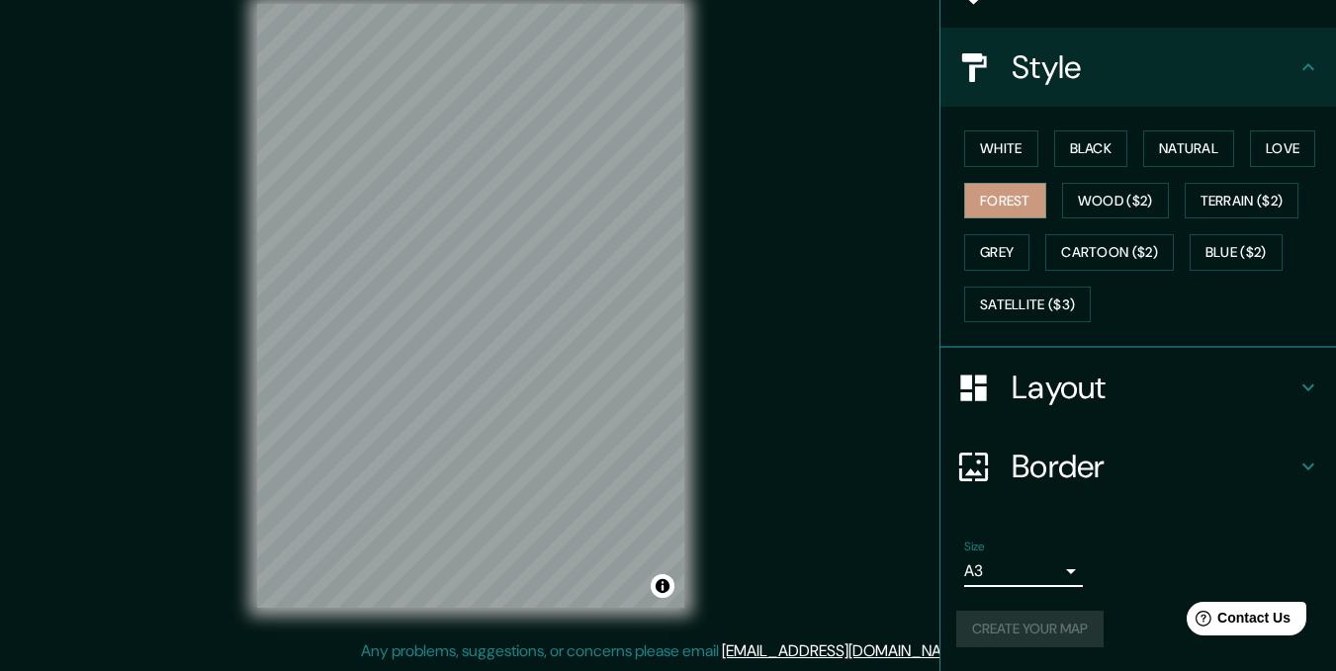
click at [853, 466] on div "Mappin Location [GEOGRAPHIC_DATA], [GEOGRAPHIC_DATA], [GEOGRAPHIC_DATA] [GEOGRA…" at bounding box center [668, 321] width 1336 height 699
click at [1176, 462] on h4 "Border" at bounding box center [1153, 467] width 285 height 40
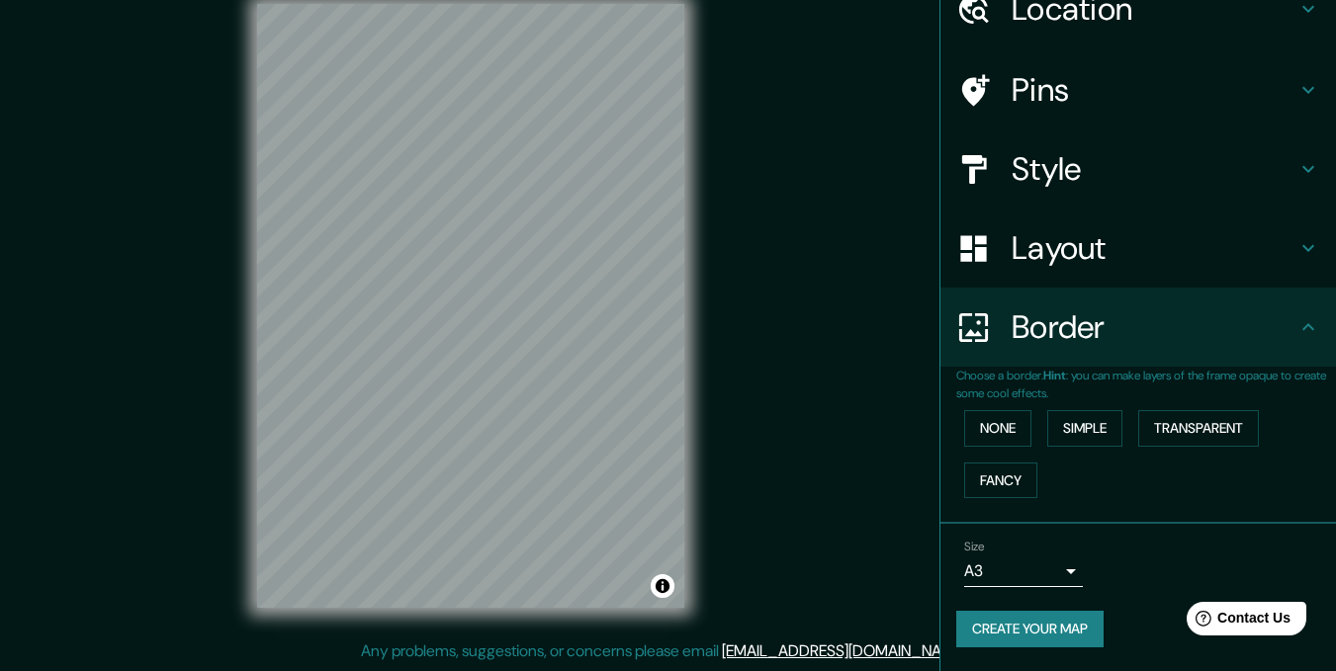
scroll to position [94, 0]
click at [1048, 571] on body "Mappin Location [GEOGRAPHIC_DATA], [GEOGRAPHIC_DATA], [GEOGRAPHIC_DATA] [GEOGRA…" at bounding box center [668, 307] width 1336 height 671
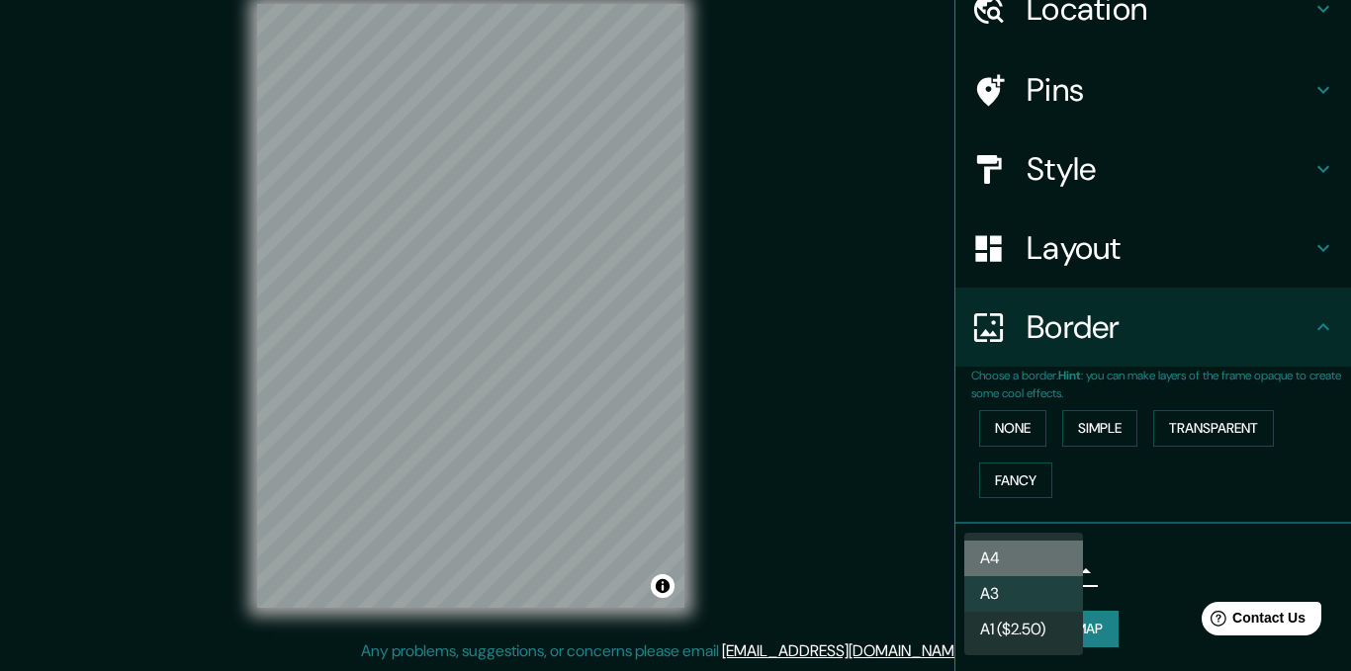
click at [1017, 564] on li "A4" at bounding box center [1023, 559] width 119 height 36
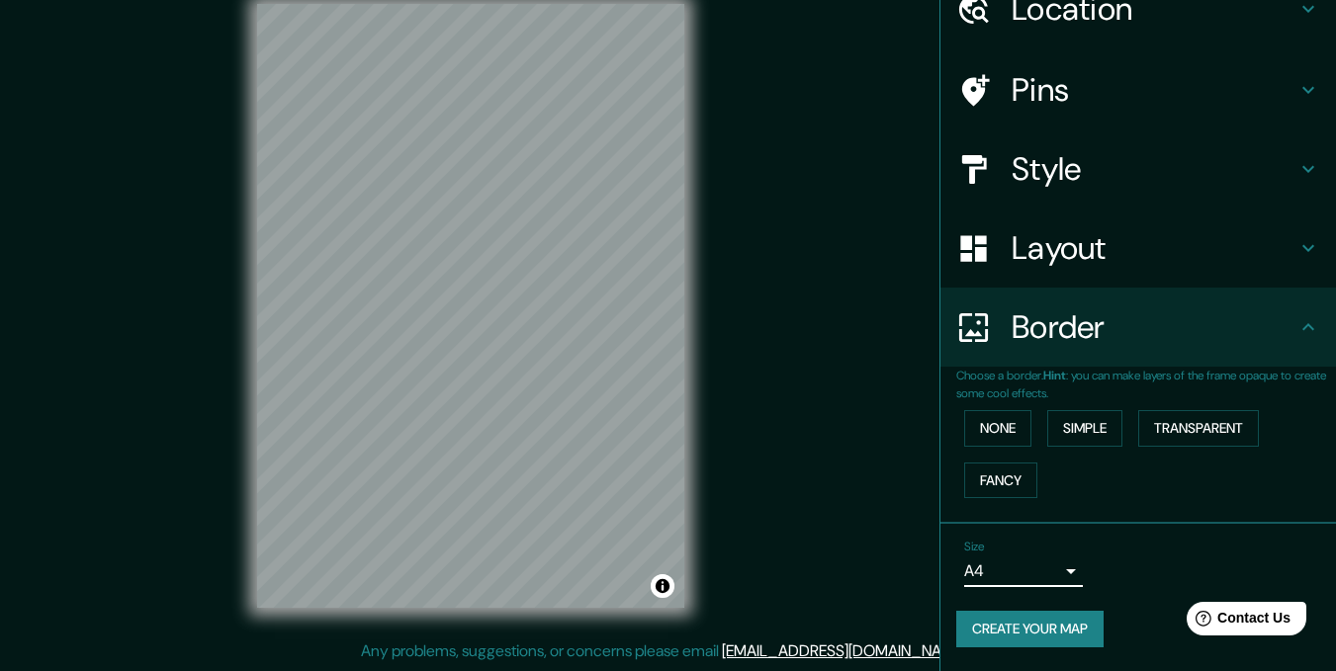
click at [1007, 565] on body "Mappin Location [GEOGRAPHIC_DATA], [GEOGRAPHIC_DATA], [GEOGRAPHIC_DATA] [GEOGRA…" at bounding box center [668, 307] width 1336 height 671
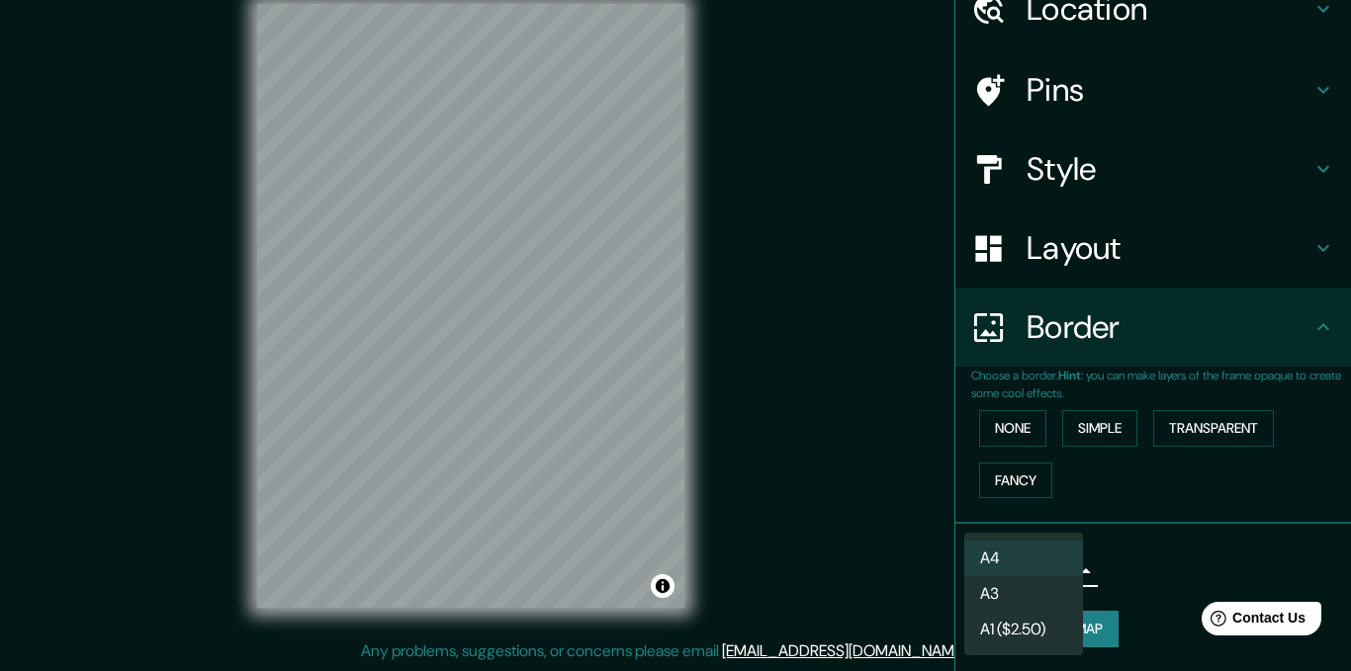
click at [997, 609] on li "A3" at bounding box center [1023, 594] width 119 height 36
type input "a4"
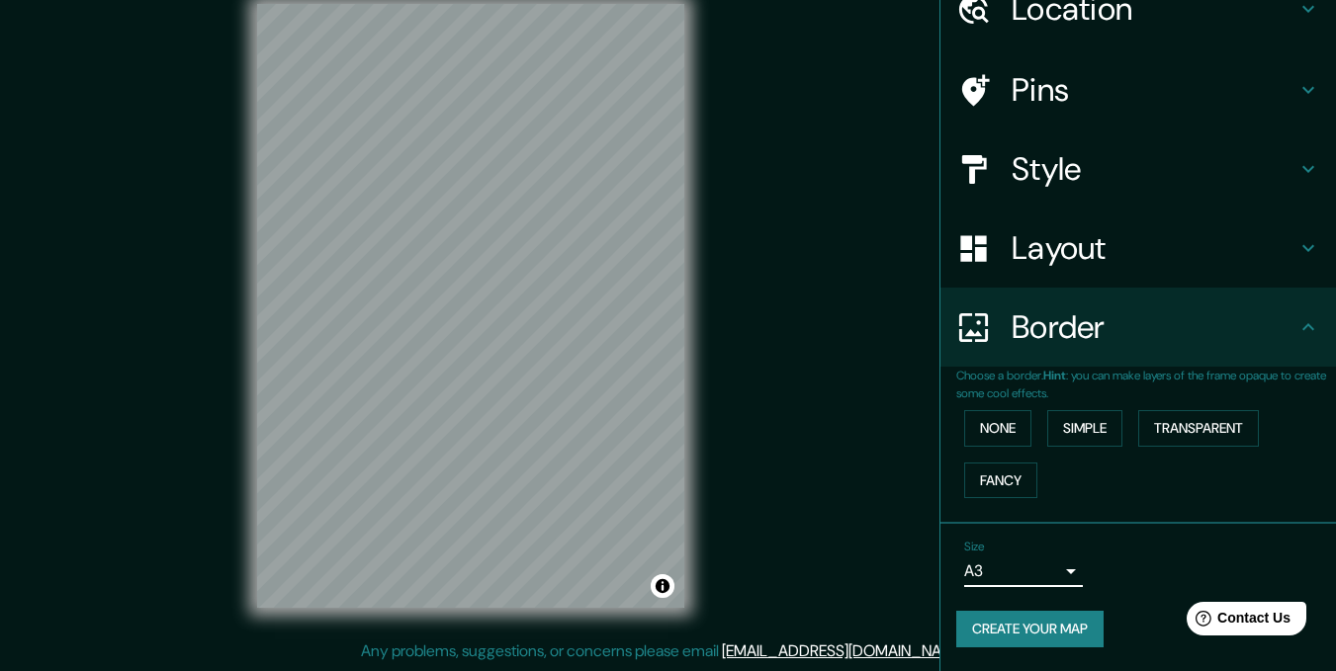
click at [822, 463] on div "Mappin Location [GEOGRAPHIC_DATA], [GEOGRAPHIC_DATA], [GEOGRAPHIC_DATA] [GEOGRA…" at bounding box center [668, 321] width 1336 height 699
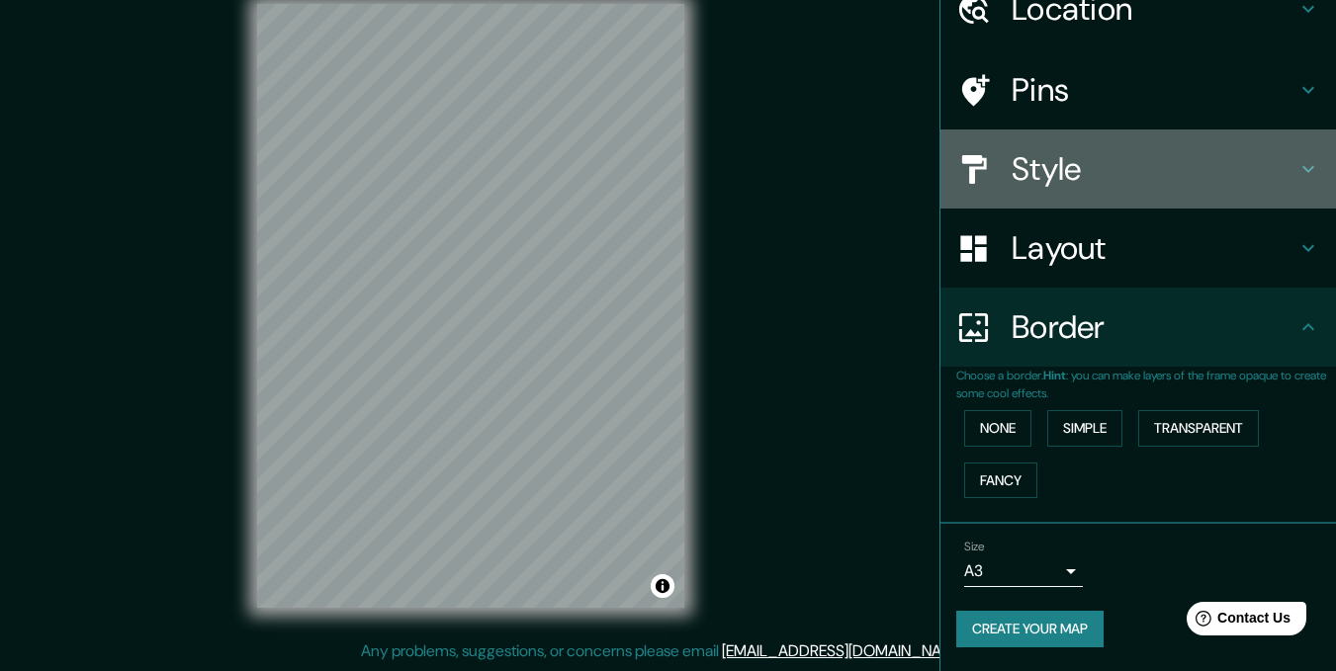
click at [1211, 185] on h4 "Style" at bounding box center [1153, 169] width 285 height 40
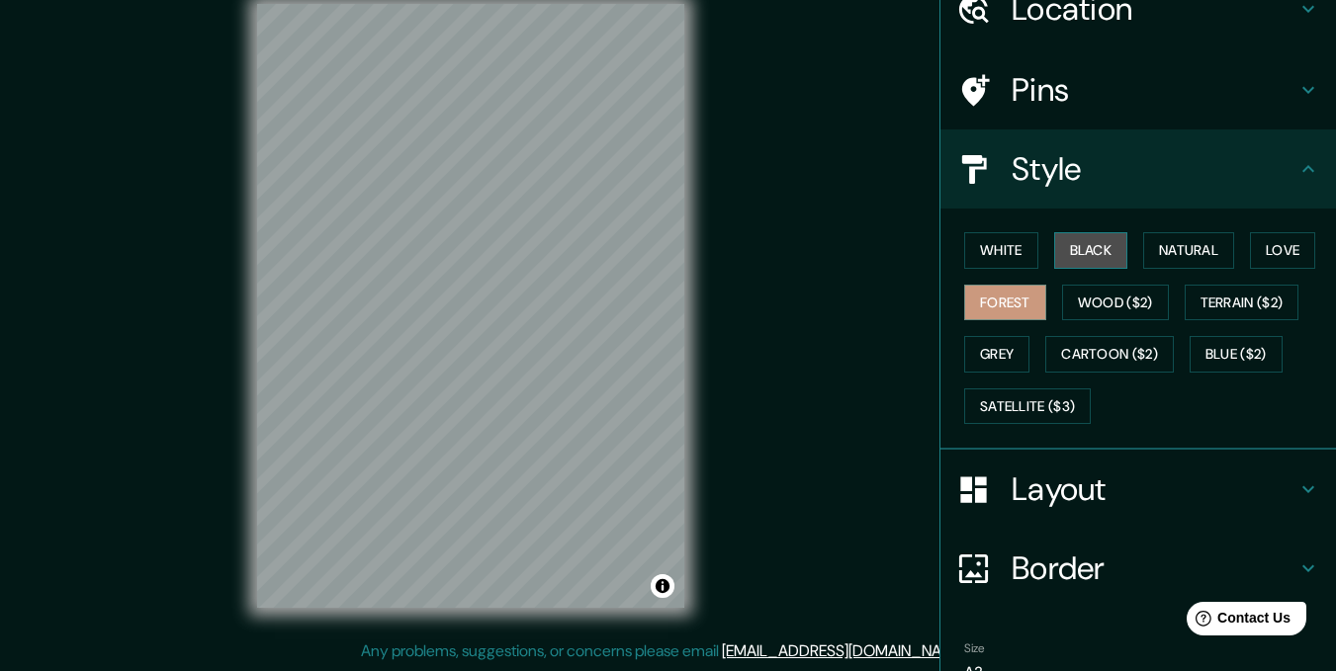
click at [1074, 251] on button "Black" at bounding box center [1091, 250] width 74 height 37
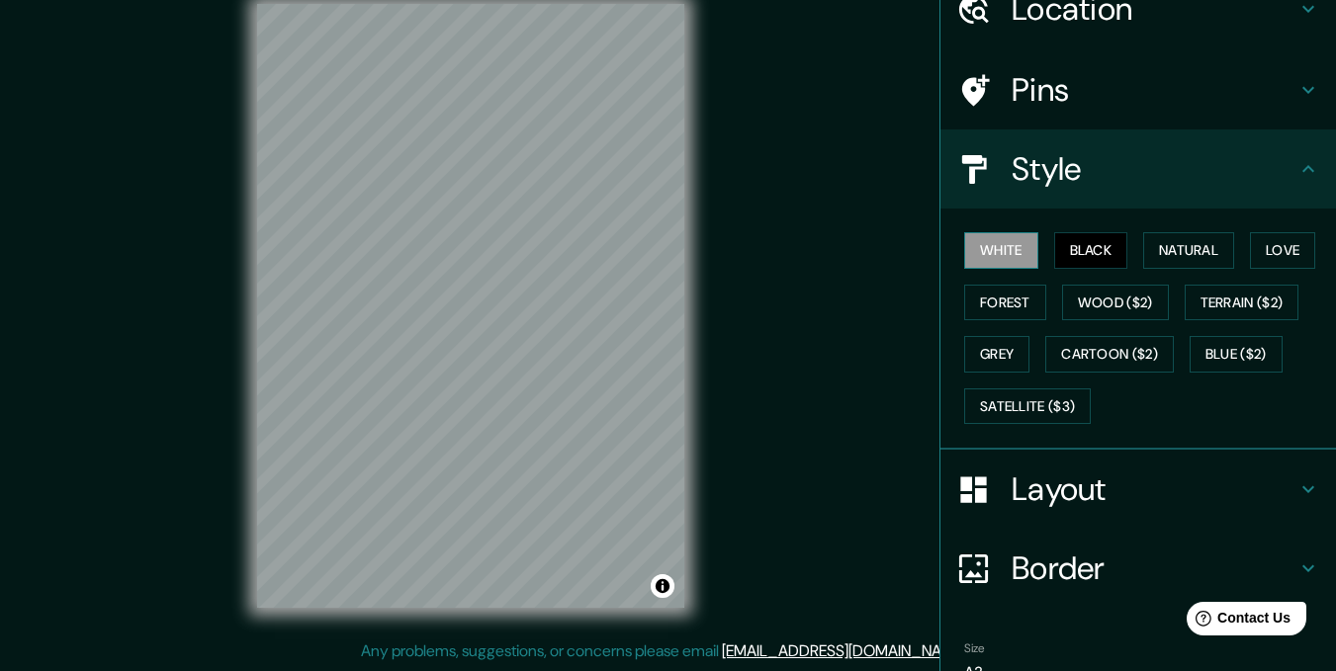
click at [964, 234] on button "White" at bounding box center [1001, 250] width 74 height 37
click at [1187, 254] on button "Natural" at bounding box center [1188, 250] width 91 height 37
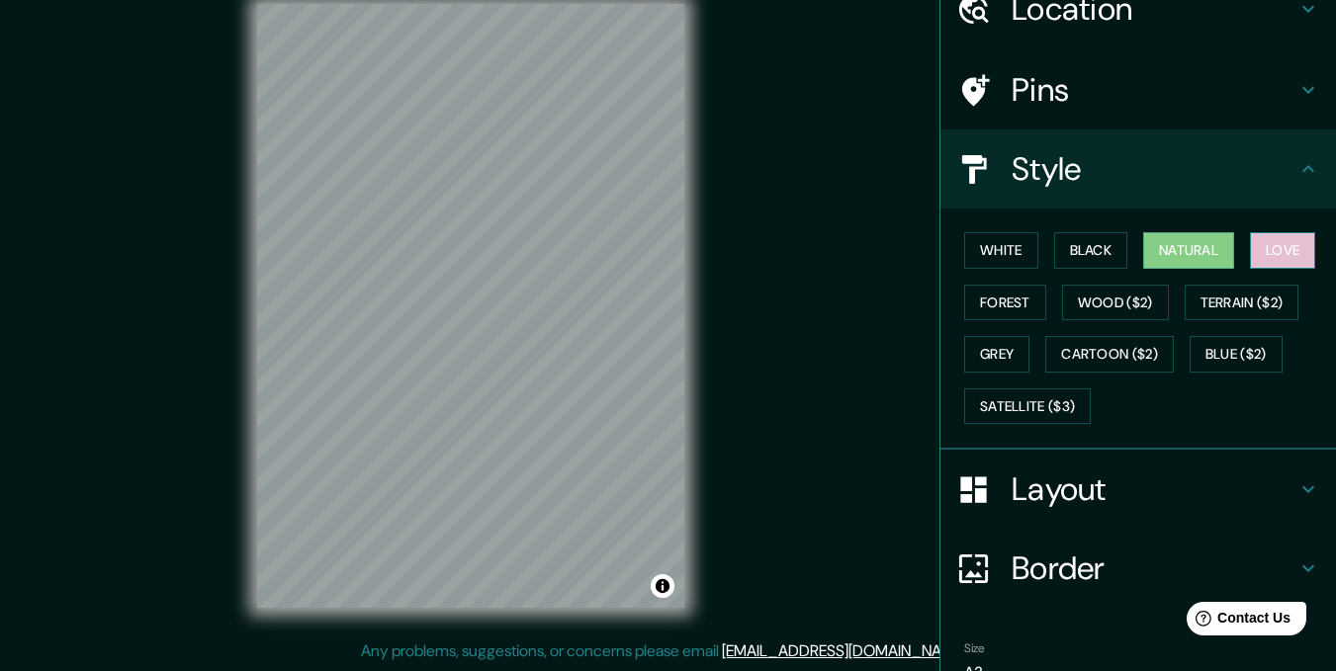
click at [1292, 252] on button "Love" at bounding box center [1282, 250] width 65 height 37
click at [979, 354] on button "Grey" at bounding box center [996, 354] width 65 height 37
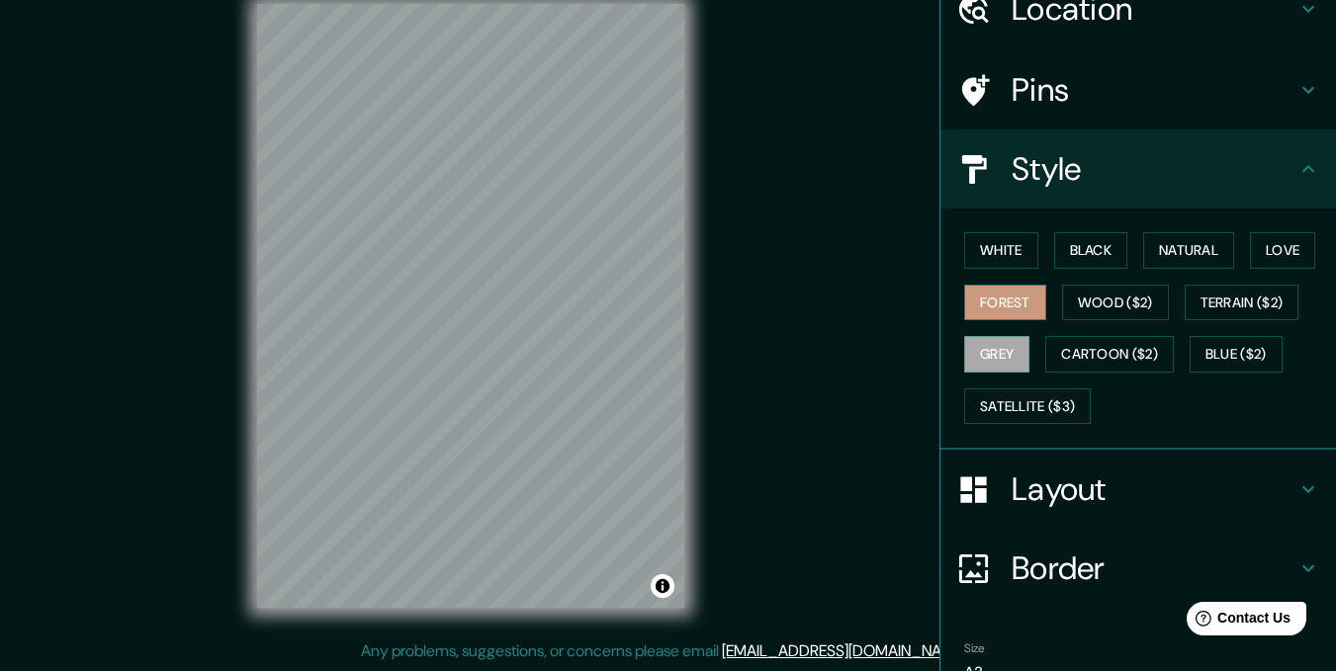
click at [985, 312] on button "Forest" at bounding box center [1005, 303] width 82 height 37
click at [1003, 358] on button "Grey" at bounding box center [996, 354] width 65 height 37
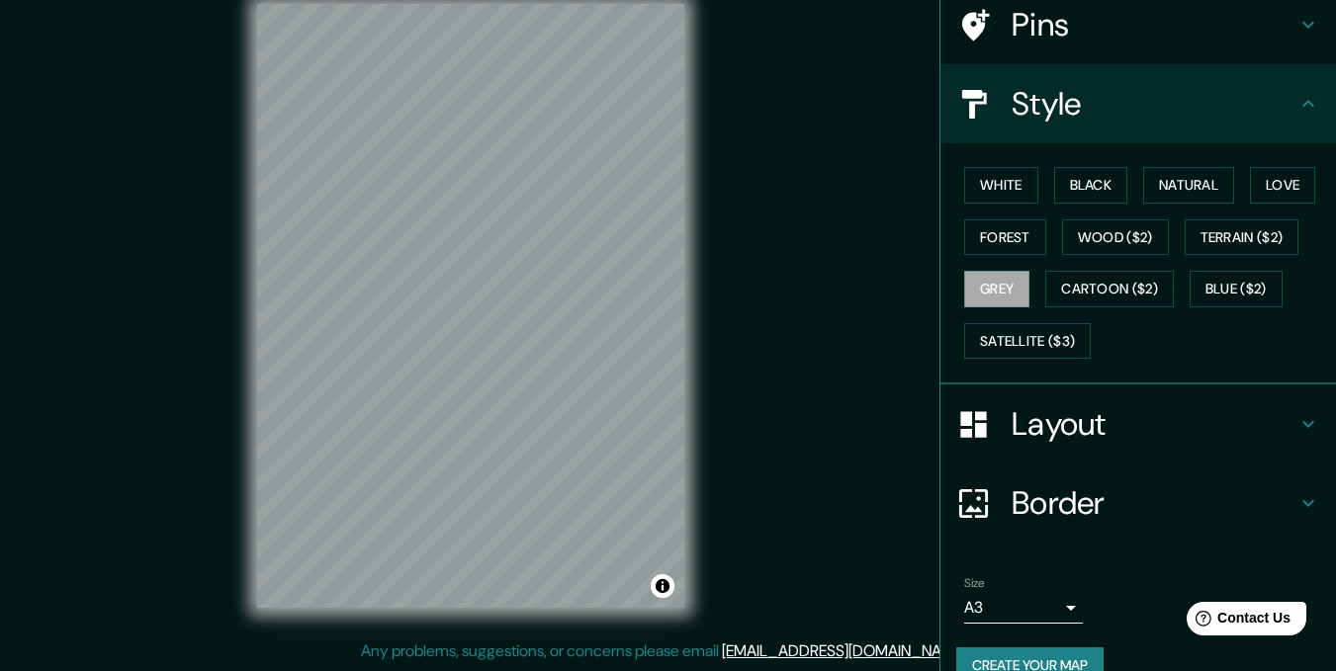
scroll to position [196, 0]
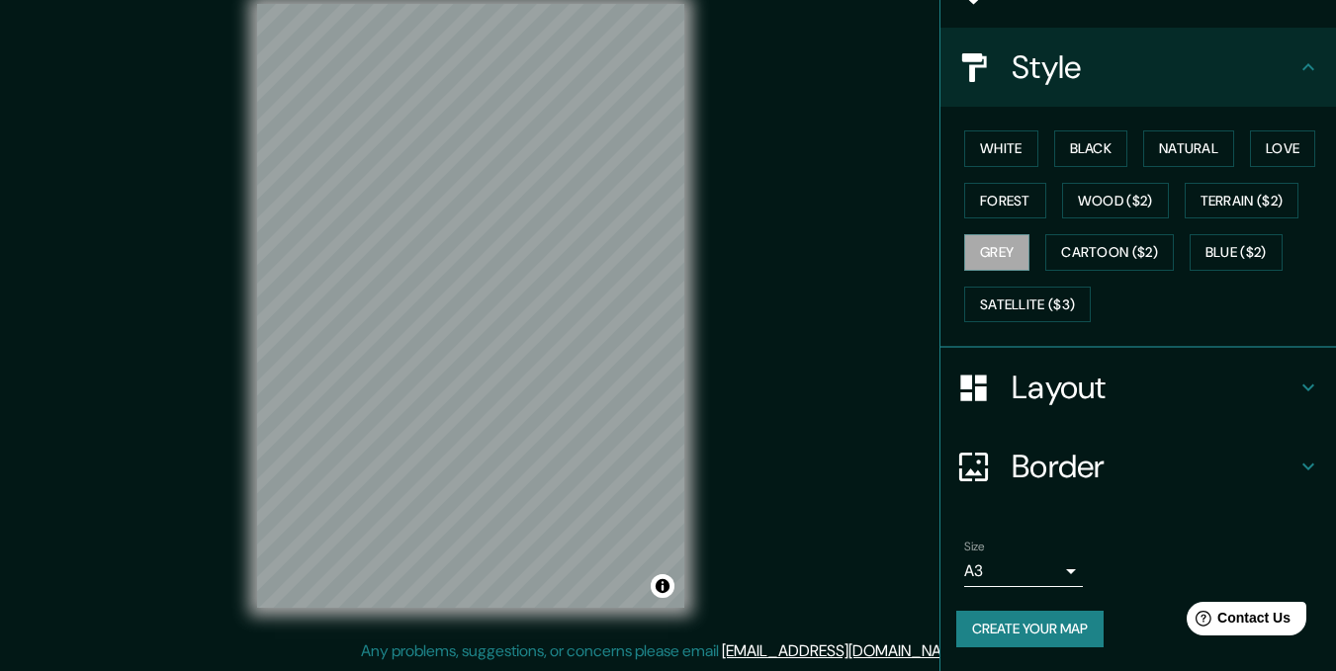
click at [1031, 621] on button "Create your map" at bounding box center [1029, 629] width 147 height 37
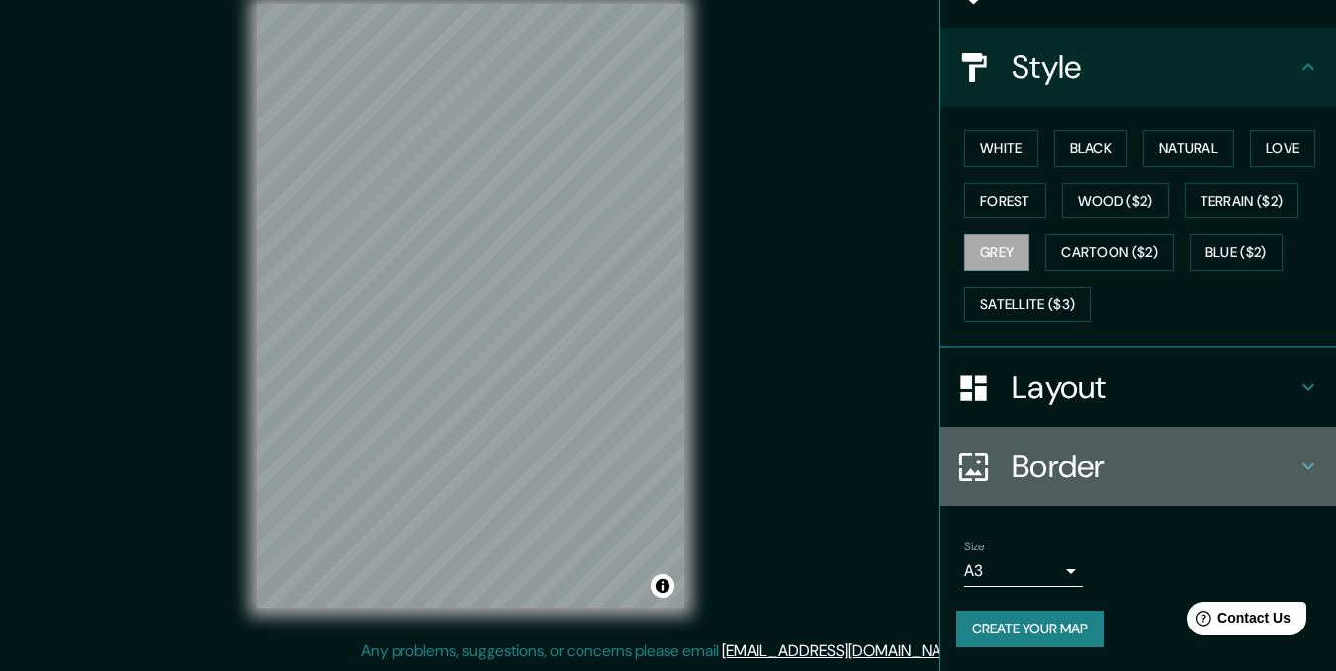
click at [1296, 462] on icon at bounding box center [1308, 467] width 24 height 24
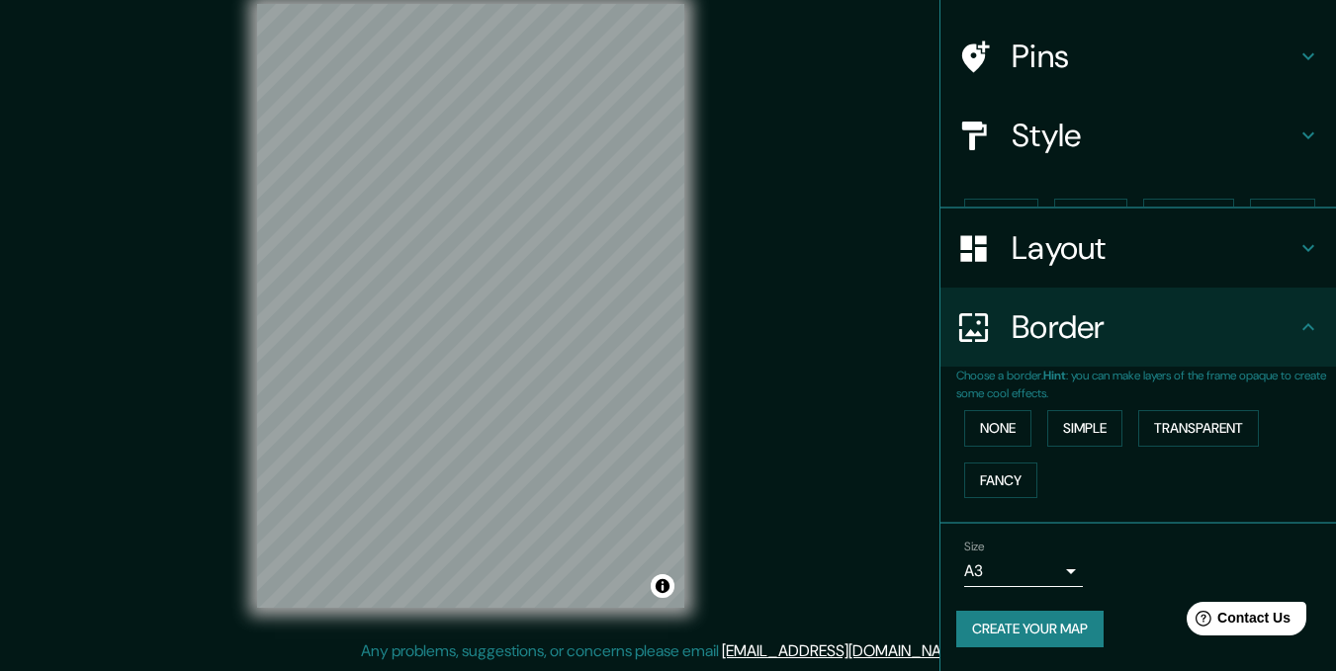
scroll to position [94, 0]
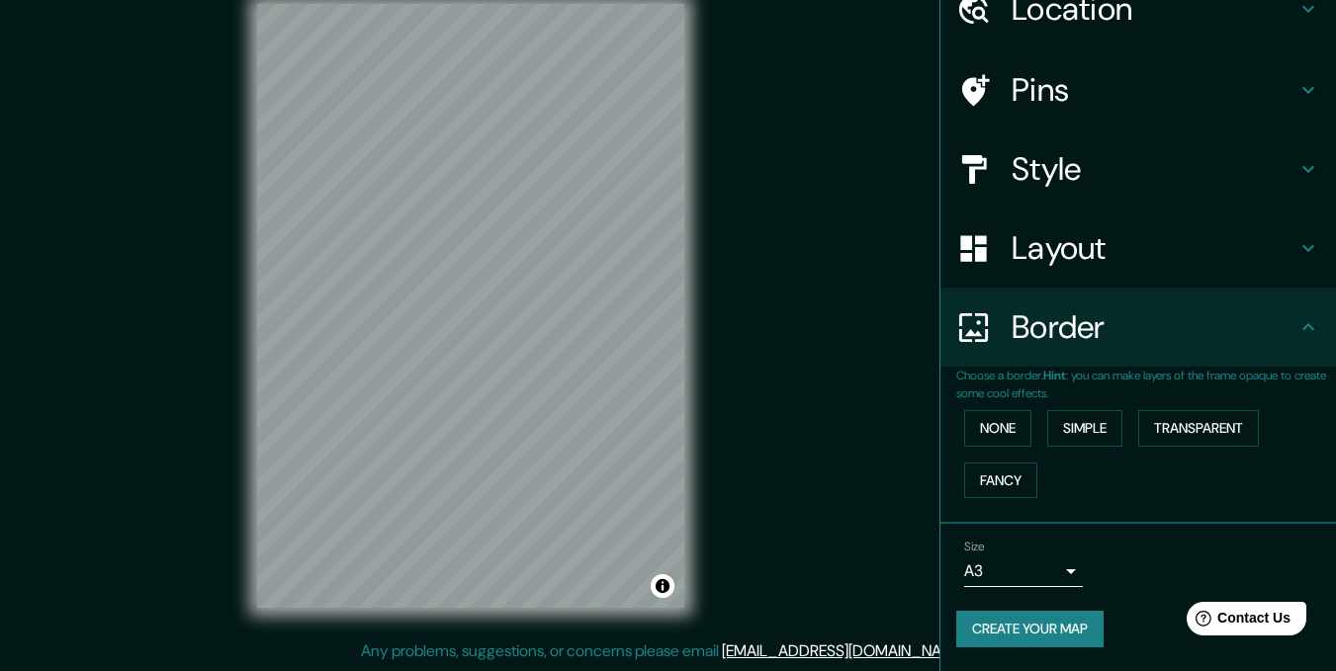
click at [1277, 338] on h4 "Border" at bounding box center [1153, 327] width 285 height 40
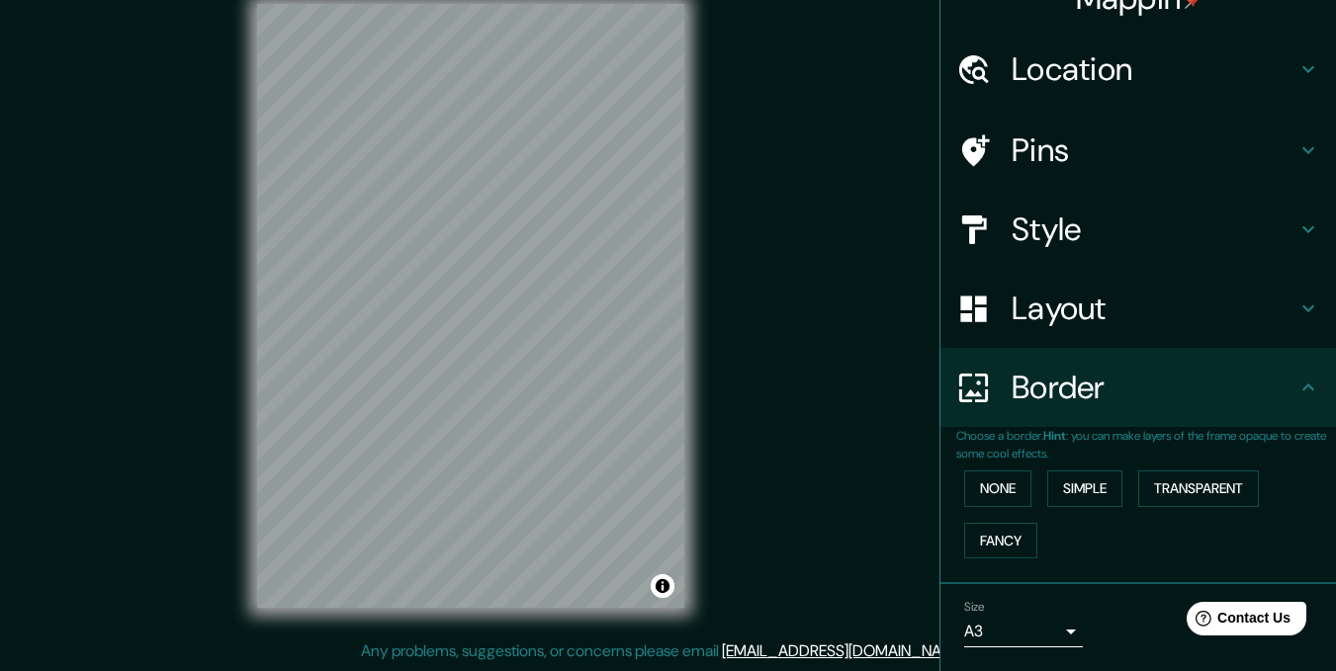
scroll to position [0, 0]
